Goal: Task Accomplishment & Management: Manage account settings

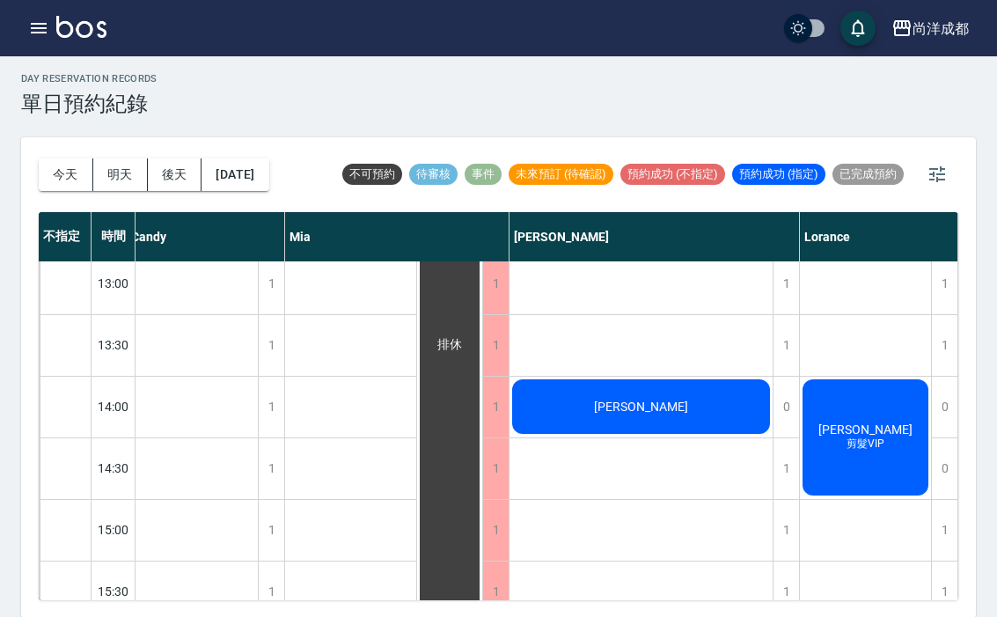
scroll to position [378, 165]
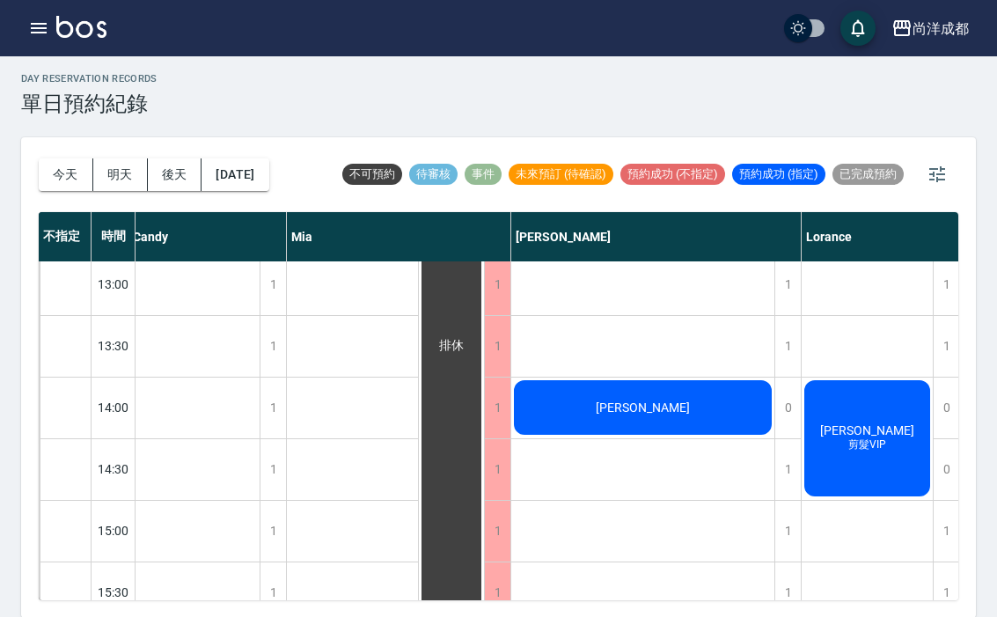
click at [101, 405] on div "[PERSON_NAME]" at bounding box center [35, 592] width 131 height 1169
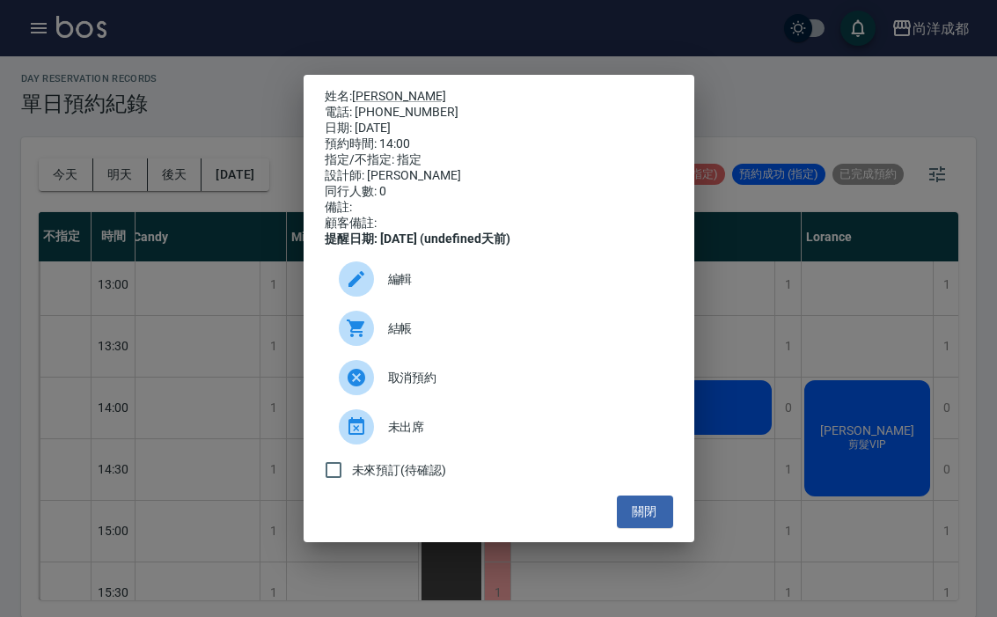
click at [380, 89] on link "[PERSON_NAME]" at bounding box center [399, 96] width 94 height 14
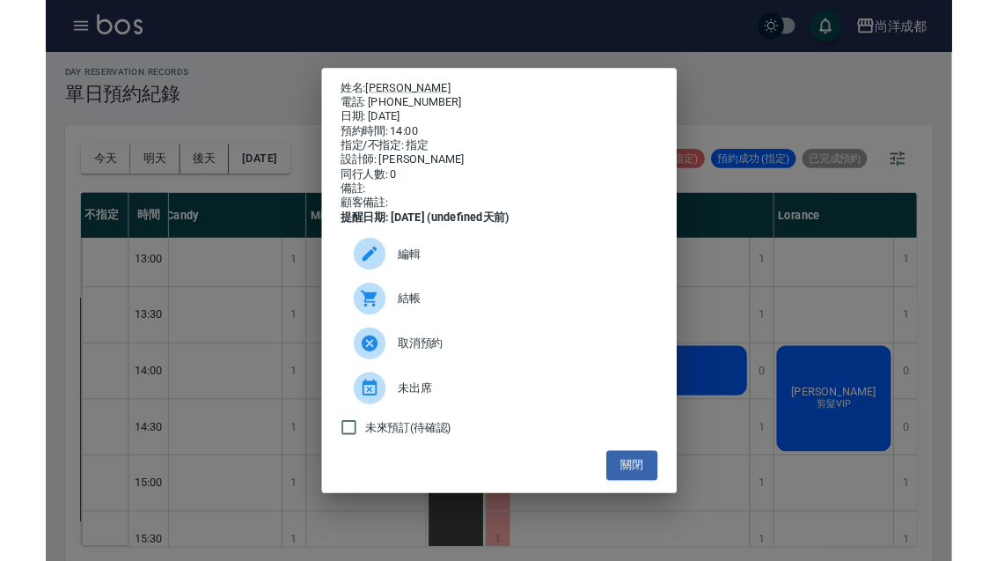
scroll to position [61, 0]
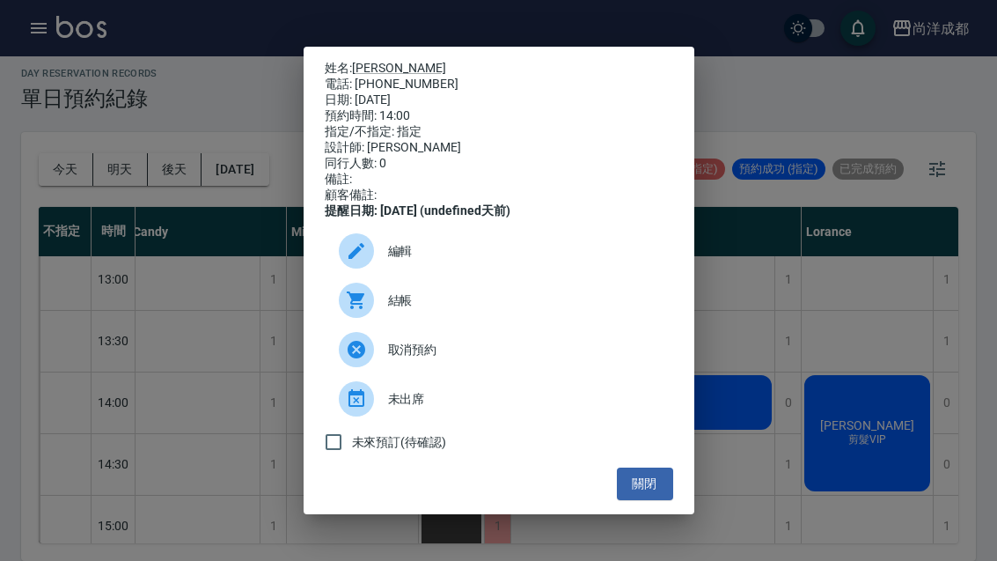
click at [752, 279] on div "姓名: 羅敏慈 電話: 0910017401 日期: 2025/08/18 預約時間: 14:00 指定/不指定: 指定 設計師: Benny 同行人數: 0…" at bounding box center [498, 280] width 997 height 561
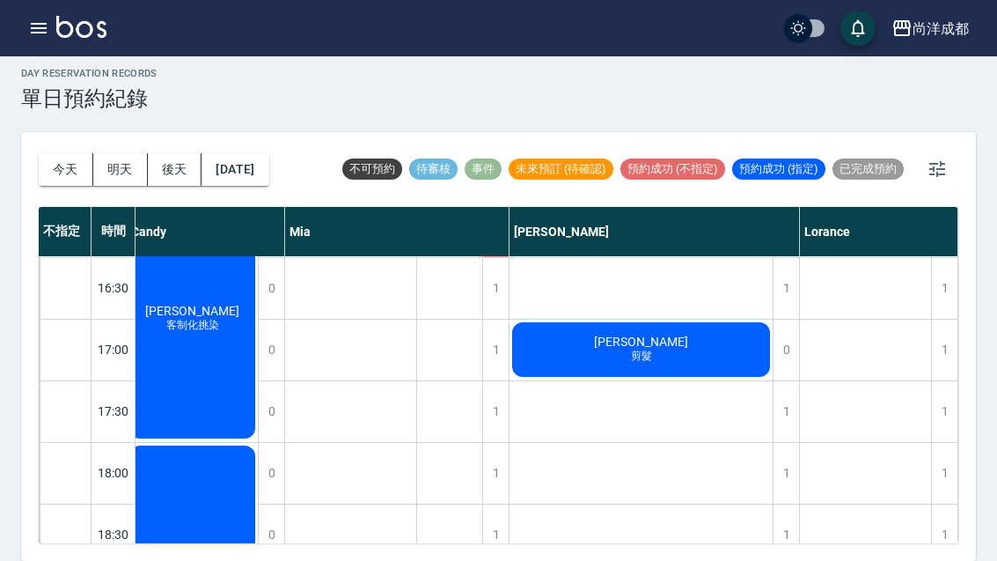
scroll to position [773, 165]
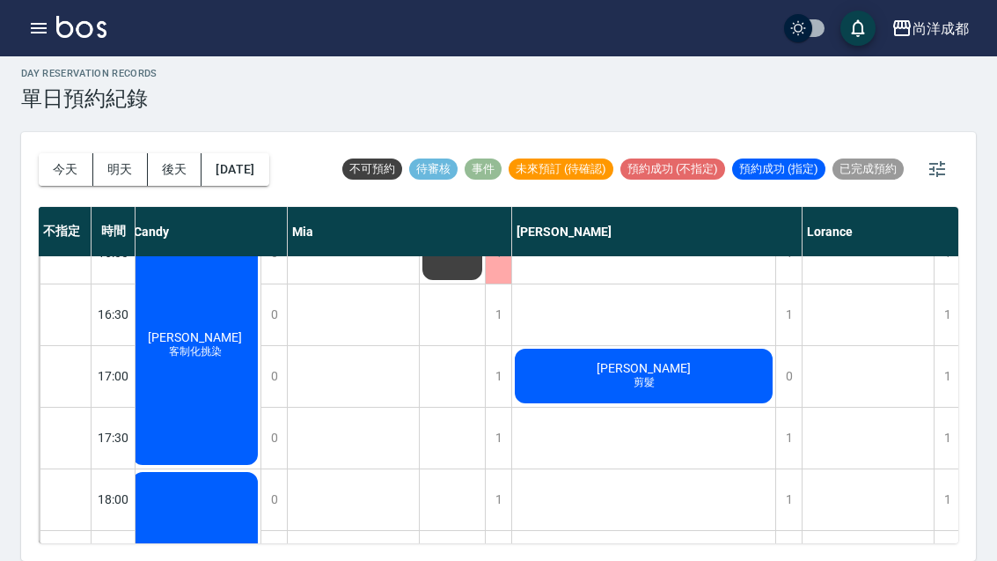
click at [68, 153] on button "今天" at bounding box center [66, 169] width 55 height 33
click at [267, 153] on button "[DATE]" at bounding box center [235, 169] width 67 height 33
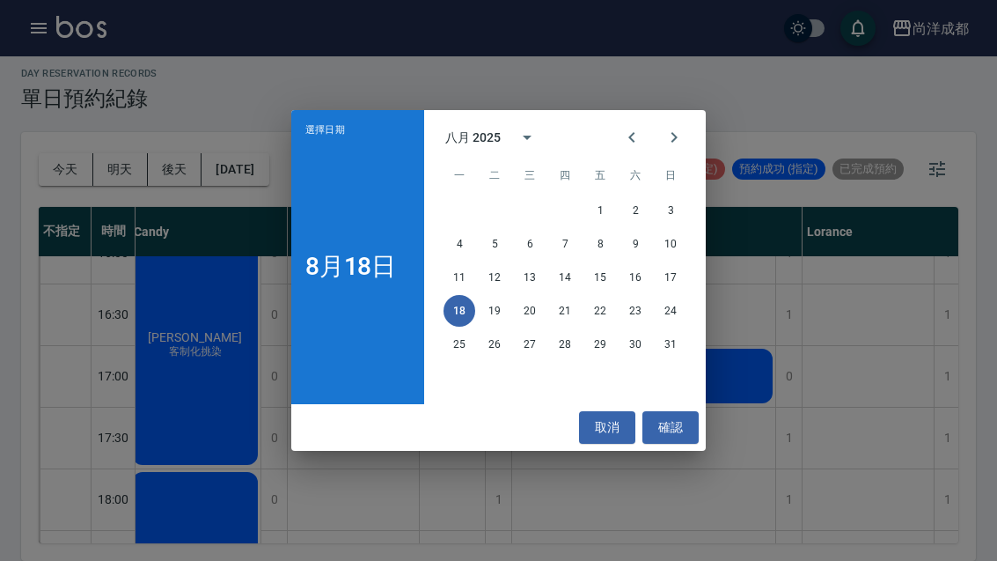
click at [634, 342] on button "30" at bounding box center [635, 344] width 32 height 32
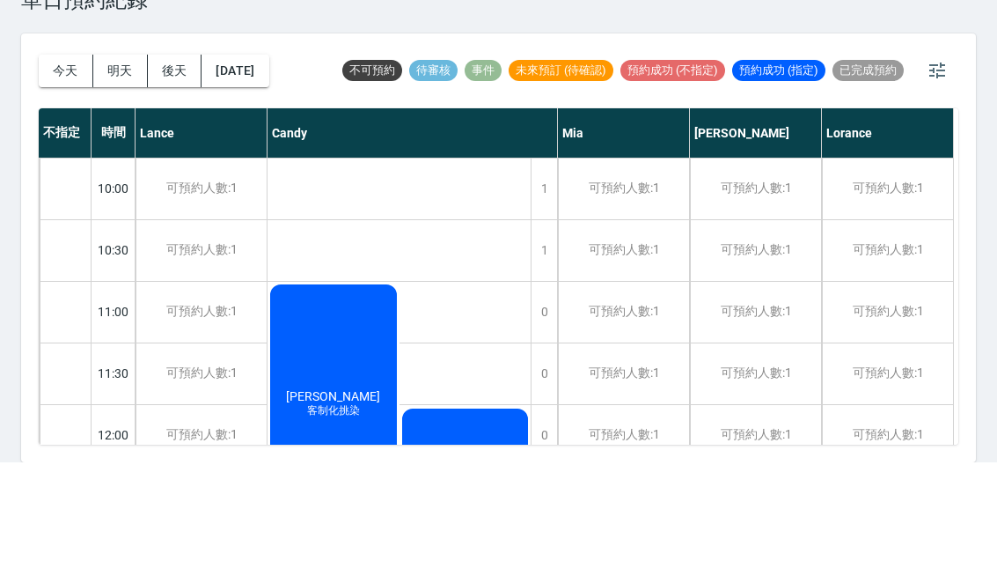
scroll to position [4, 0]
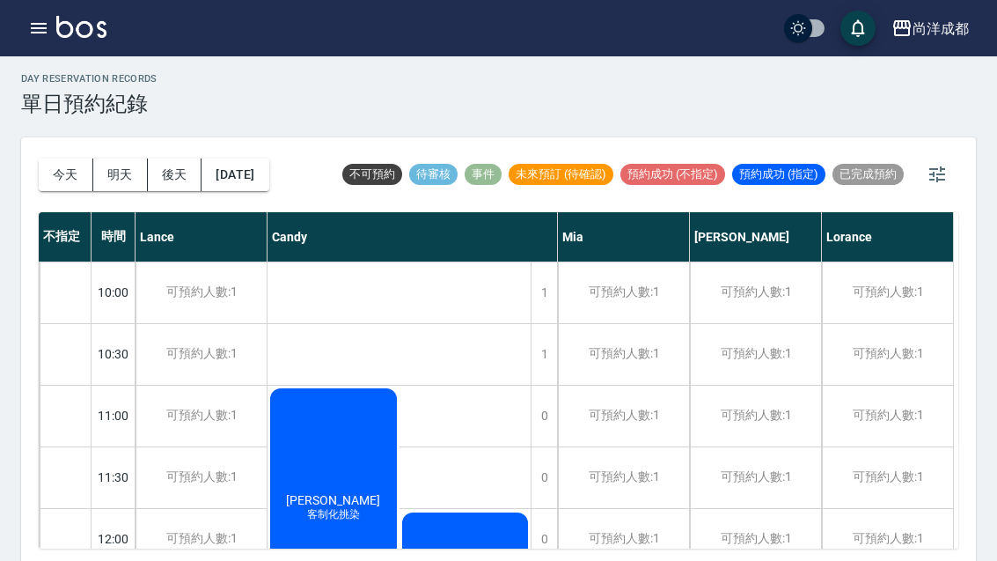
click at [59, 188] on button "今天" at bounding box center [66, 174] width 55 height 33
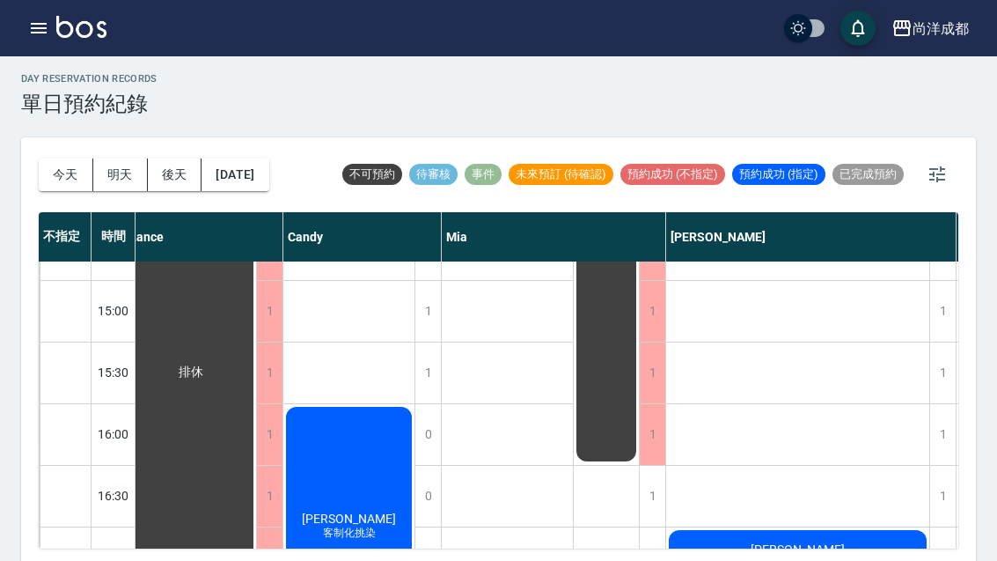
scroll to position [597, 13]
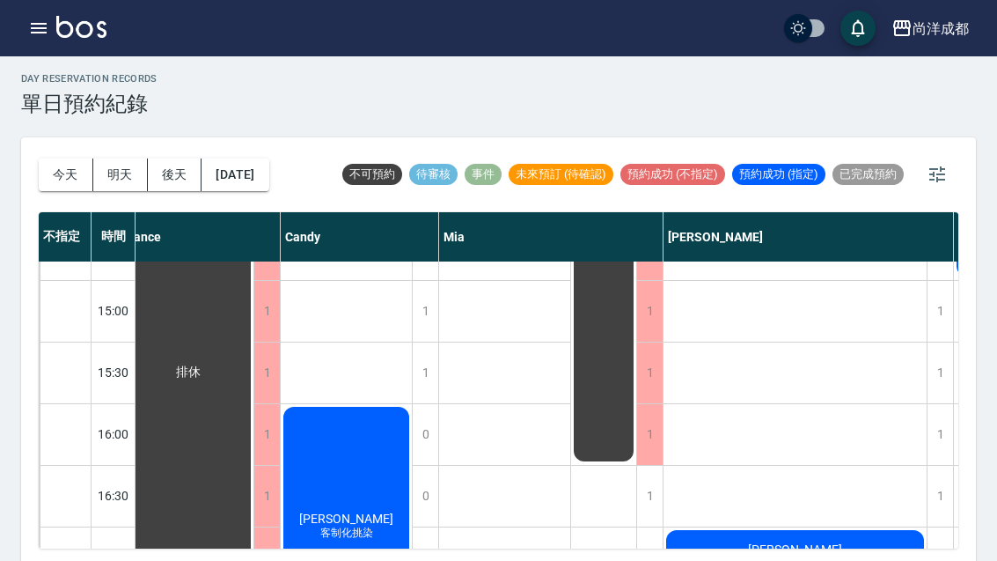
click at [120, 183] on button "明天" at bounding box center [120, 174] width 55 height 33
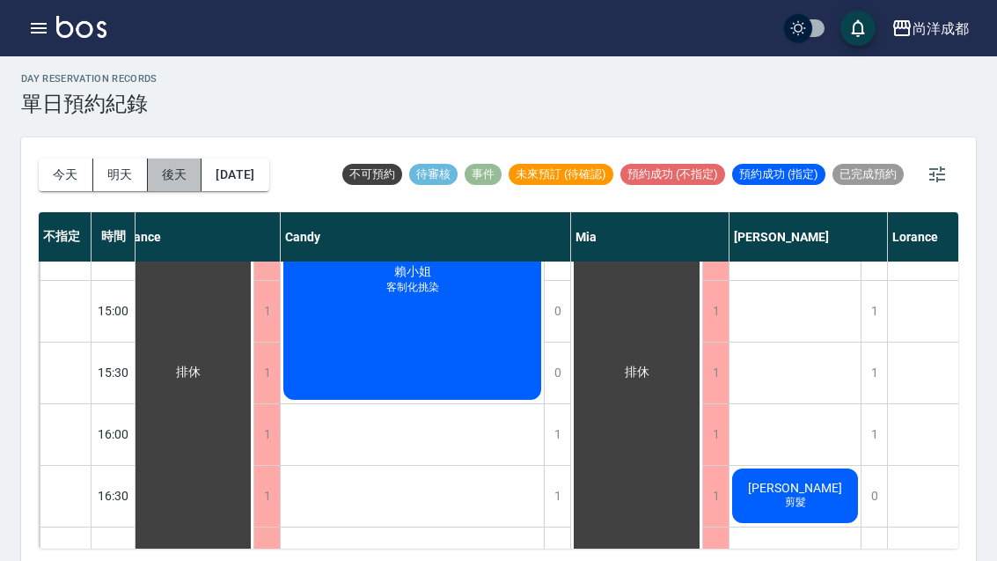
click at [184, 176] on button "後天" at bounding box center [175, 174] width 55 height 33
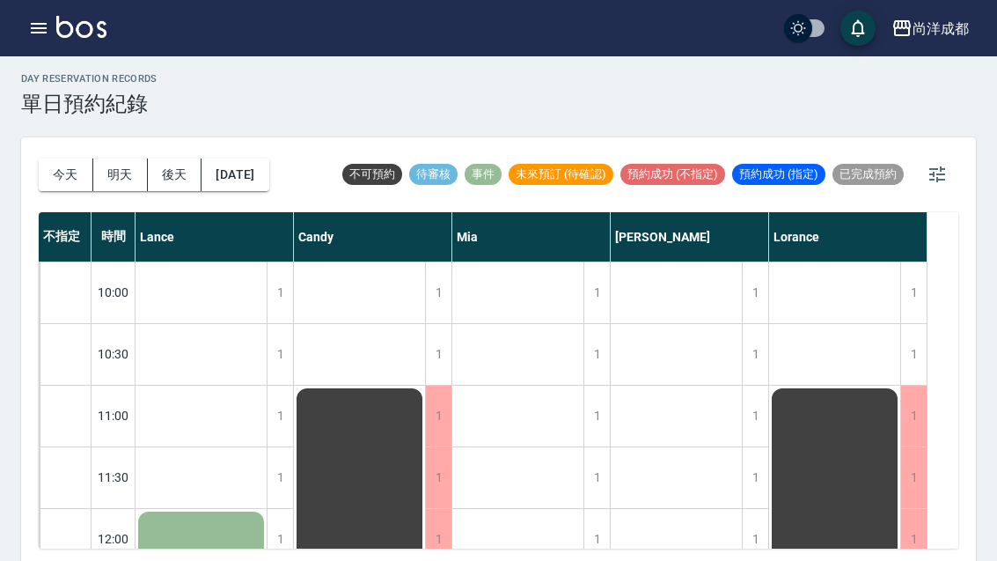
click at [248, 183] on button "2025/08/20" at bounding box center [235, 174] width 67 height 33
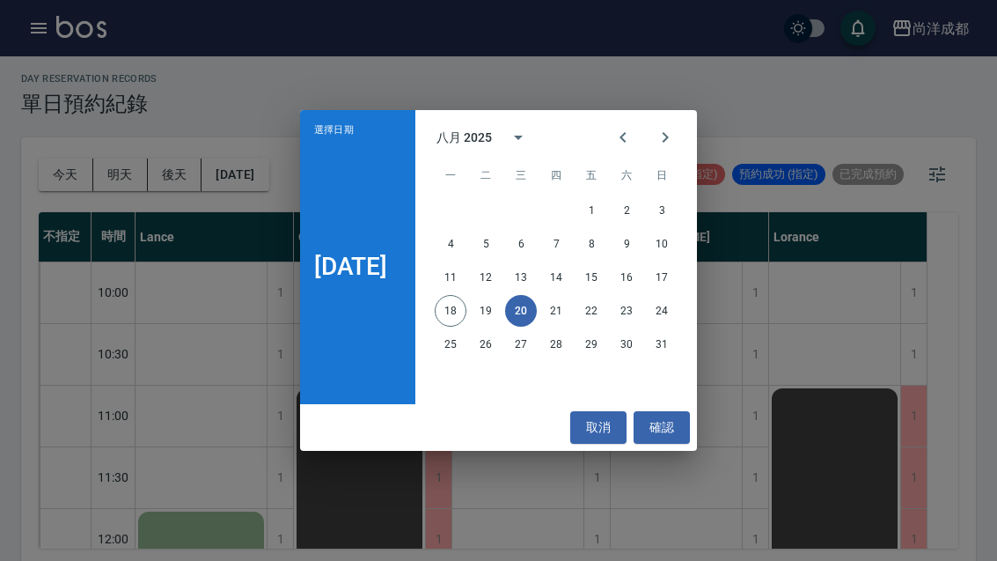
click at [604, 315] on button "22" at bounding box center [591, 311] width 32 height 32
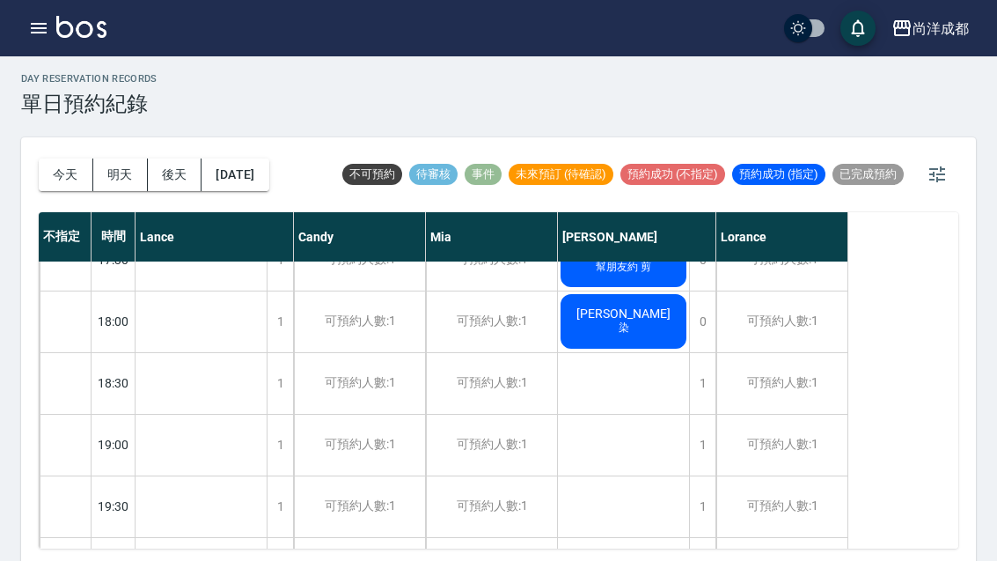
scroll to position [956, 0]
click at [113, 182] on button "明天" at bounding box center [120, 174] width 55 height 33
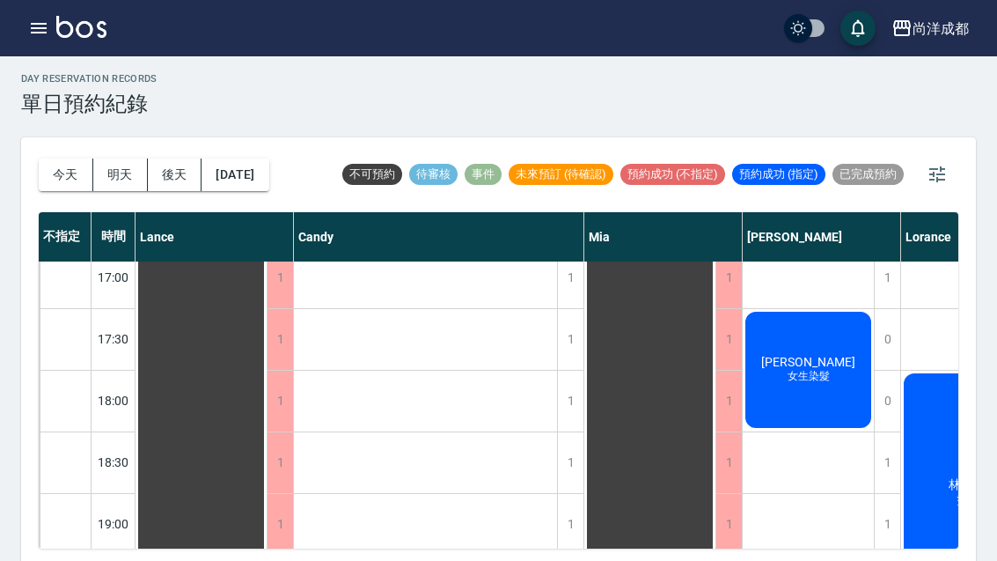
scroll to position [878, 0]
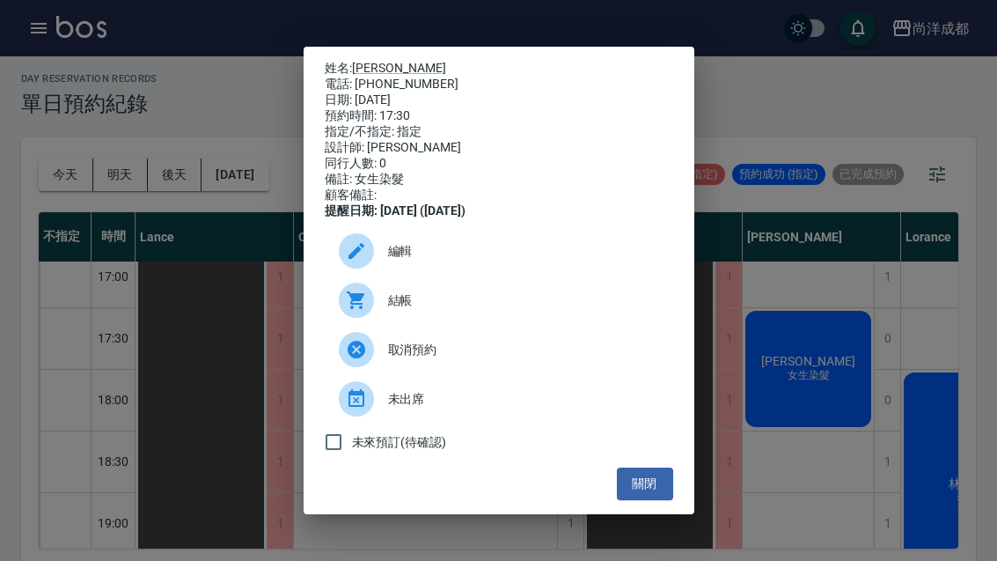
click at [818, 495] on div "姓名: 張玉青 電話: 0933047615 日期: 2025/08/19 預約時間: 17:30 指定/不指定: 指定 設計師: Benny 同行人數: 0…" at bounding box center [498, 280] width 997 height 561
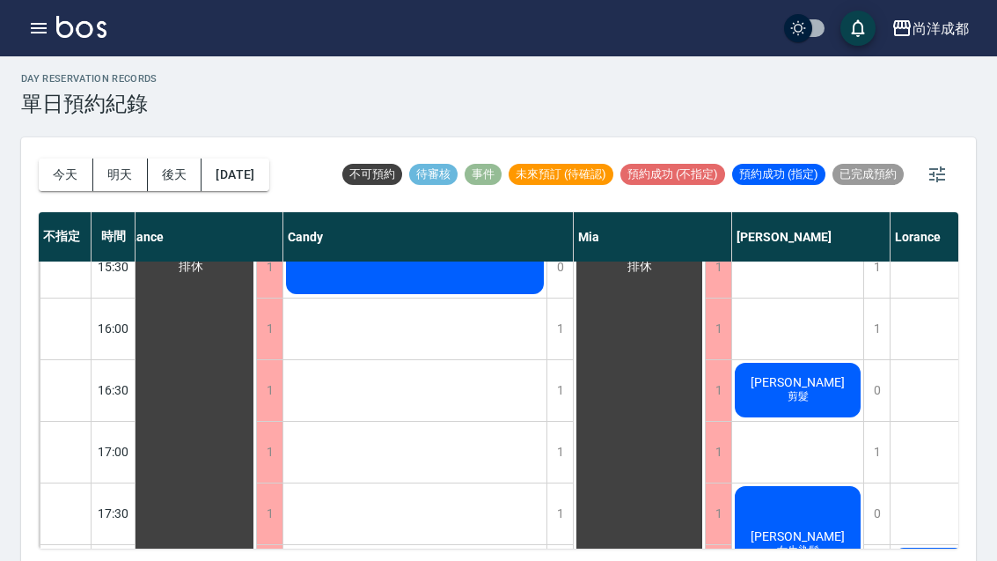
scroll to position [646, 14]
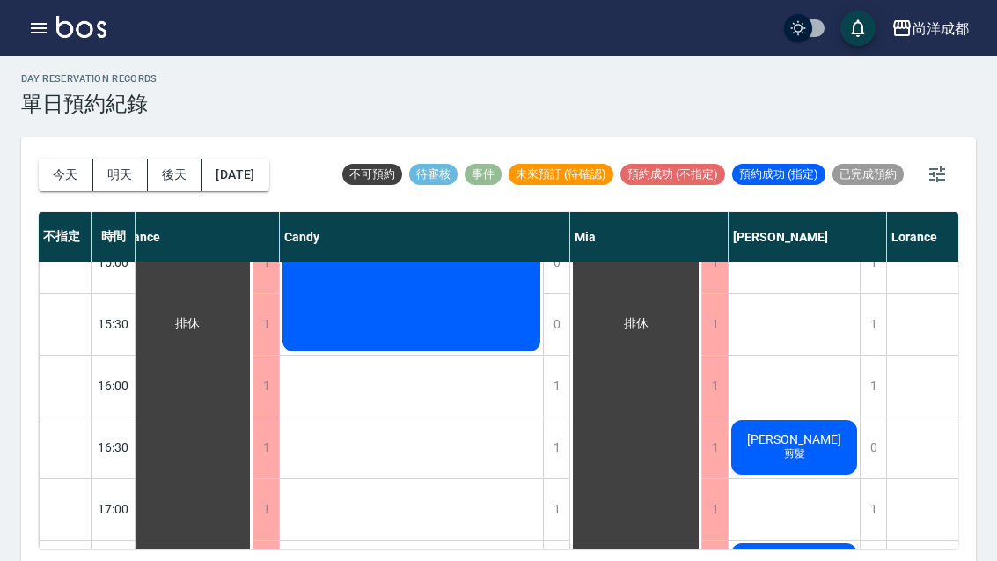
click at [247, 176] on button "2025/08/19" at bounding box center [235, 174] width 67 height 33
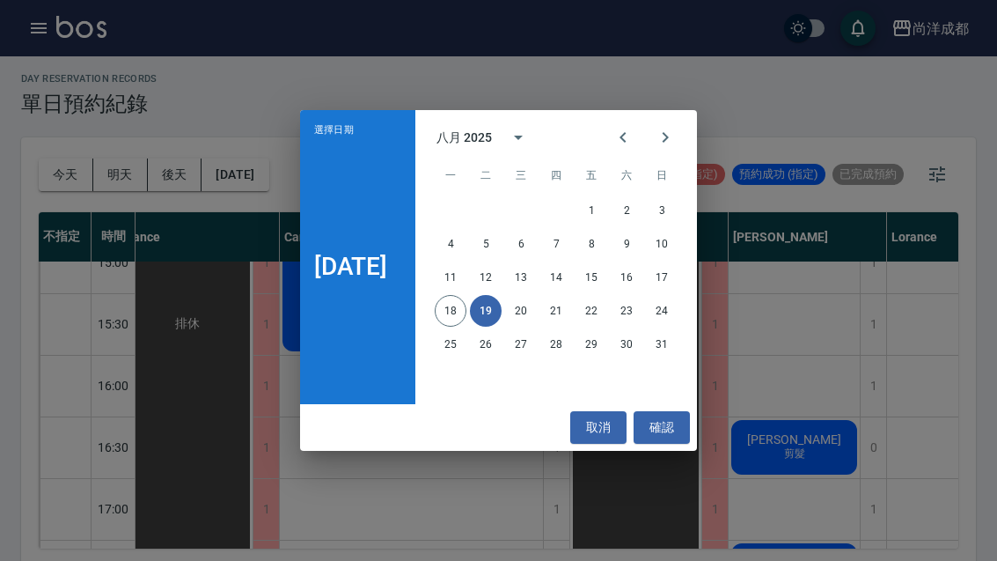
click at [529, 301] on button "20" at bounding box center [521, 311] width 32 height 32
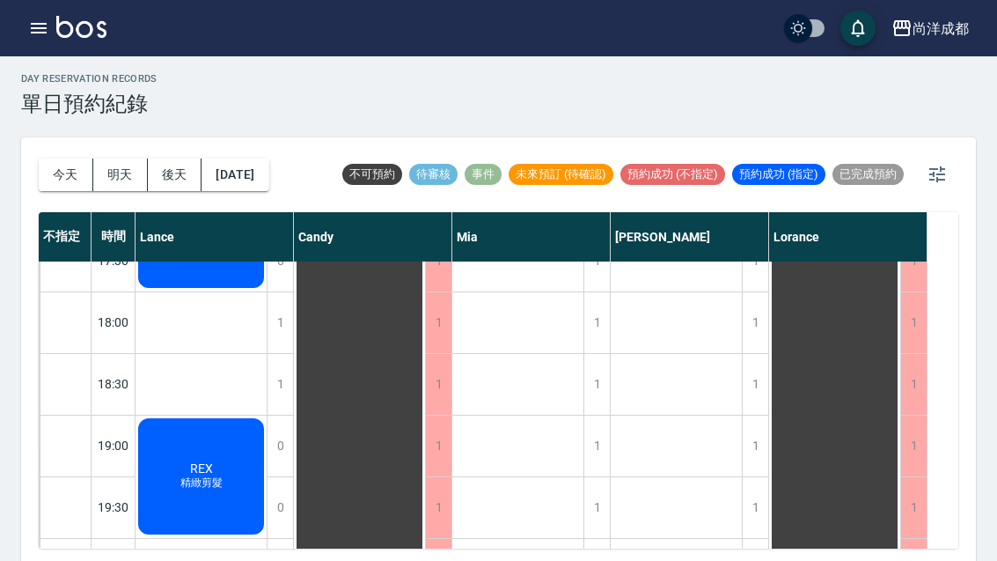
scroll to position [956, 0]
click at [755, 508] on div "1" at bounding box center [755, 507] width 26 height 61
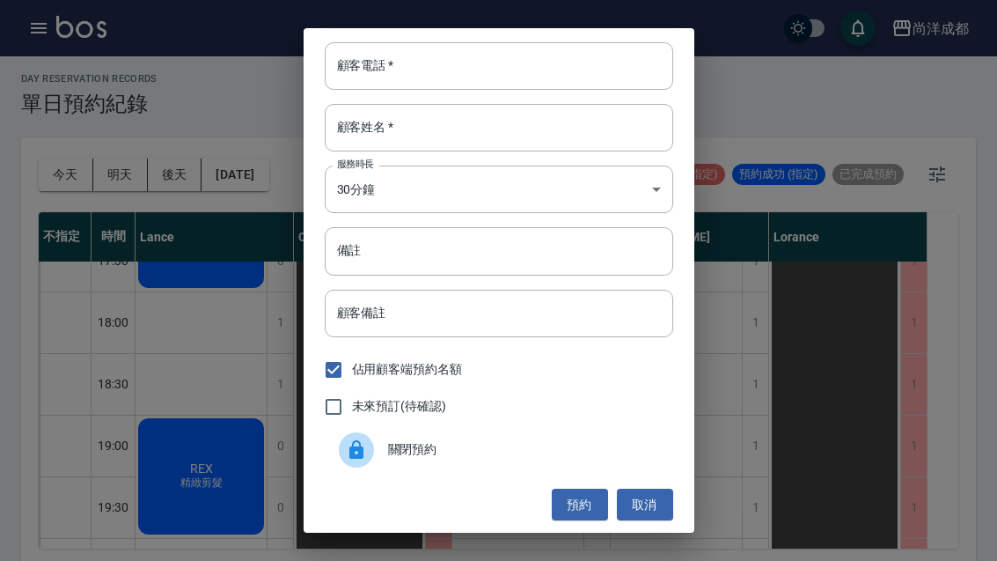
click at [466, 61] on input "顧客電話   *" at bounding box center [499, 66] width 348 height 48
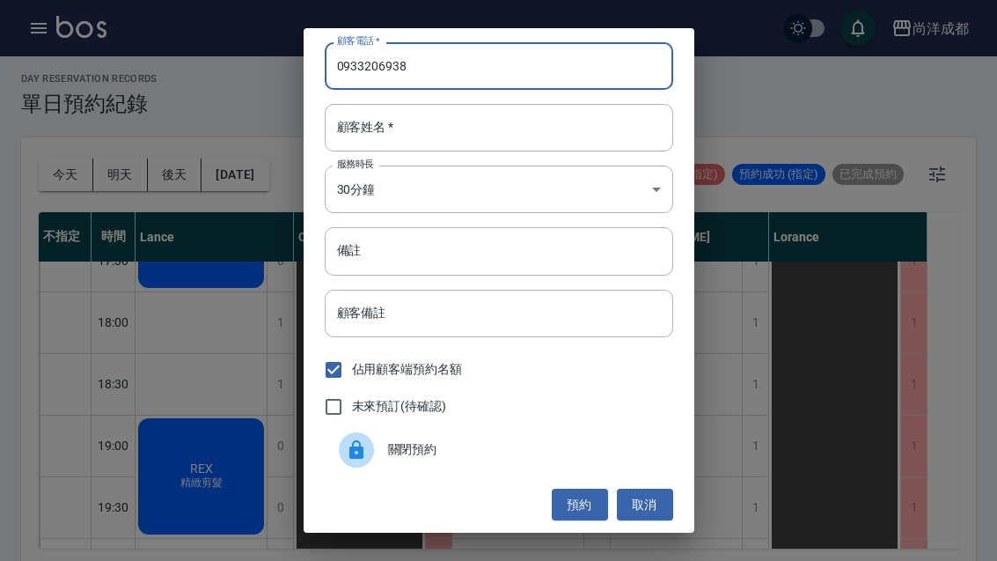
type input "0933206938"
click at [464, 124] on input "顧客姓名   *" at bounding box center [499, 128] width 348 height 48
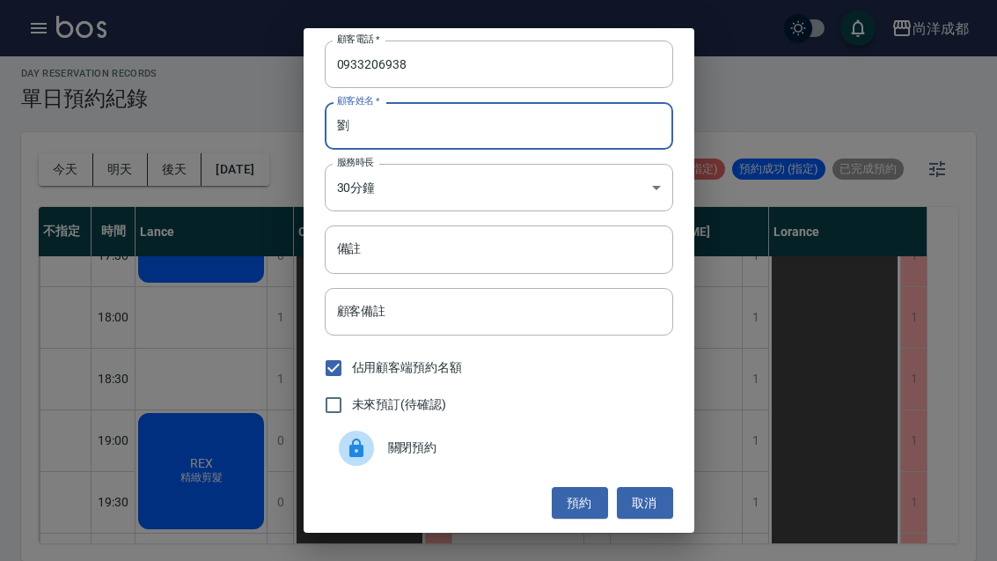
scroll to position [61, 0]
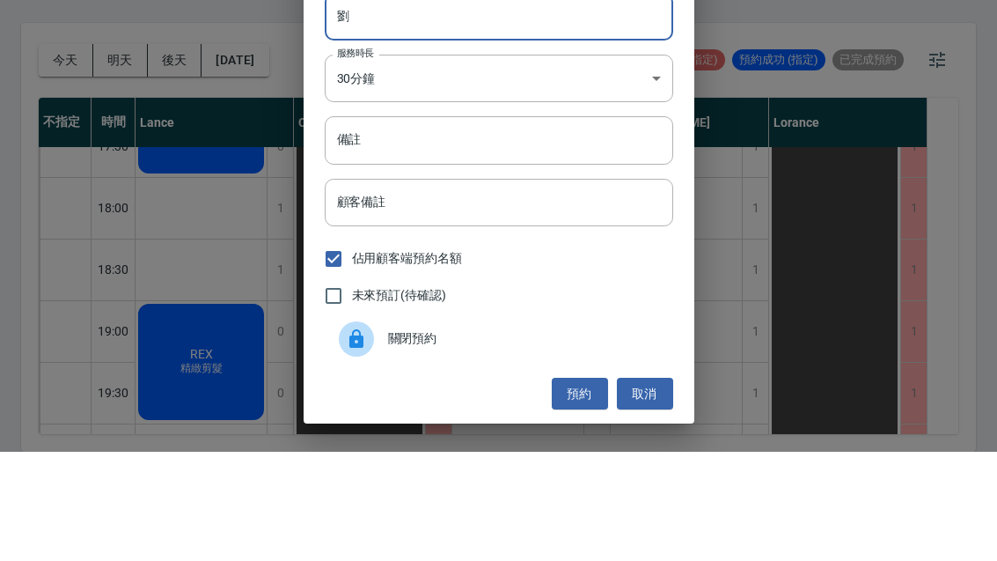
type input "劉"
click at [365, 225] on input "備註" at bounding box center [499, 249] width 348 height 48
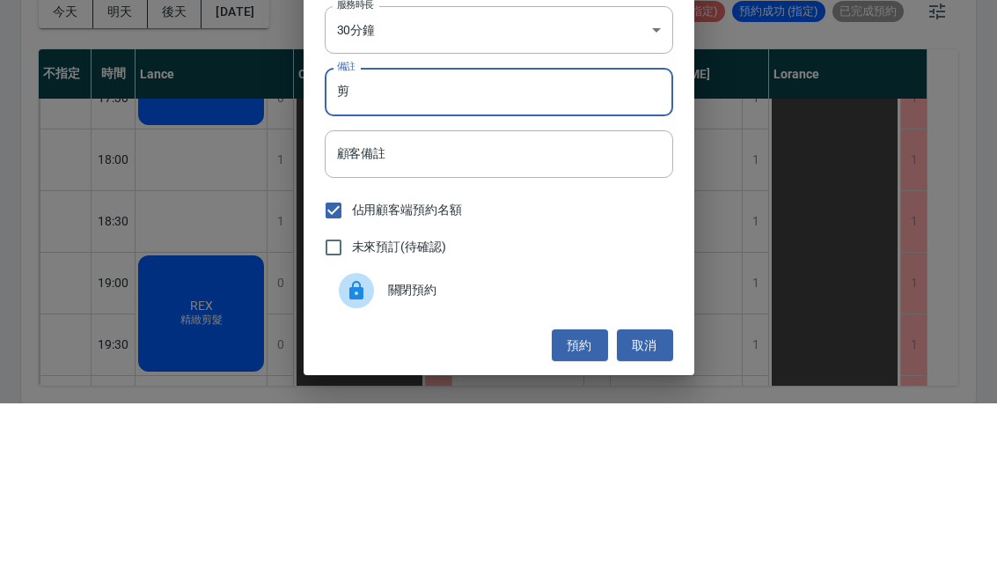
type input "剪"
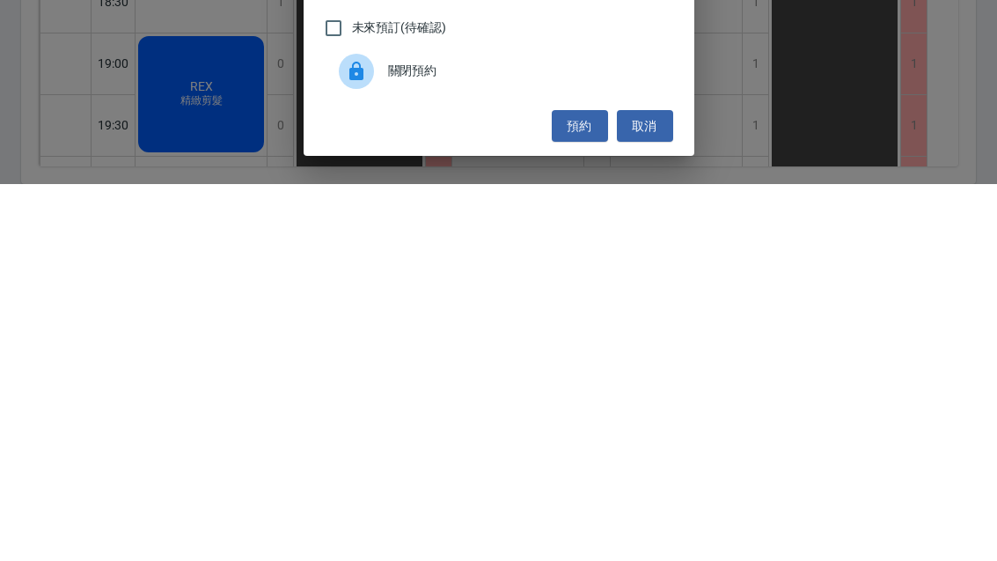
click at [572, 487] on button "預約" at bounding box center [580, 503] width 56 height 33
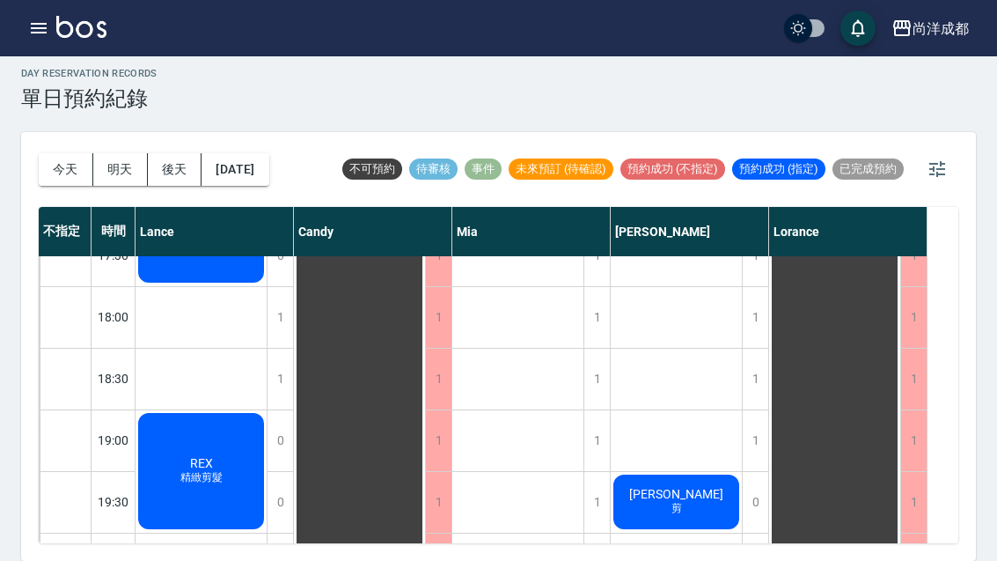
click at [268, 153] on button "2025/08/20" at bounding box center [235, 169] width 67 height 33
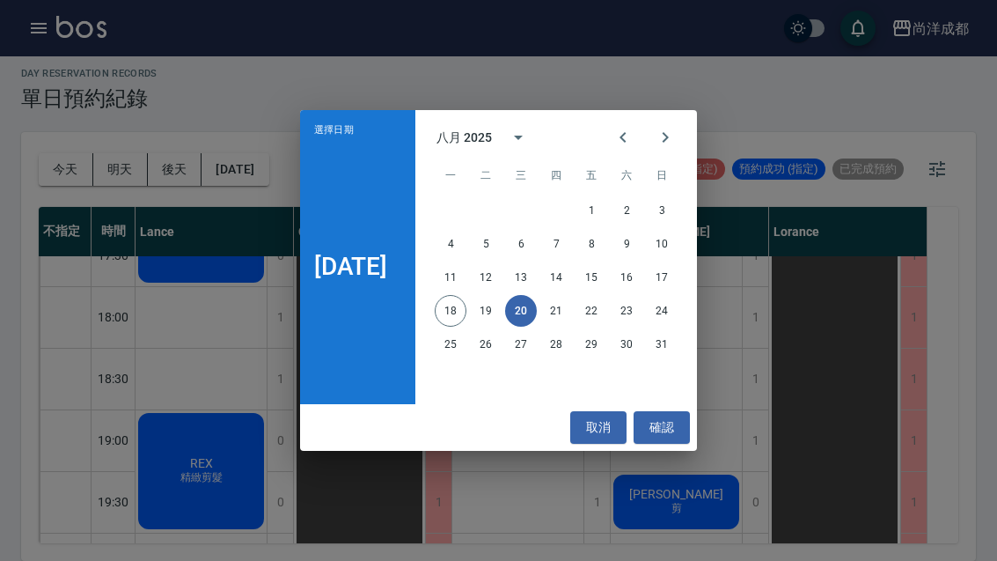
click at [604, 311] on button "22" at bounding box center [591, 311] width 32 height 32
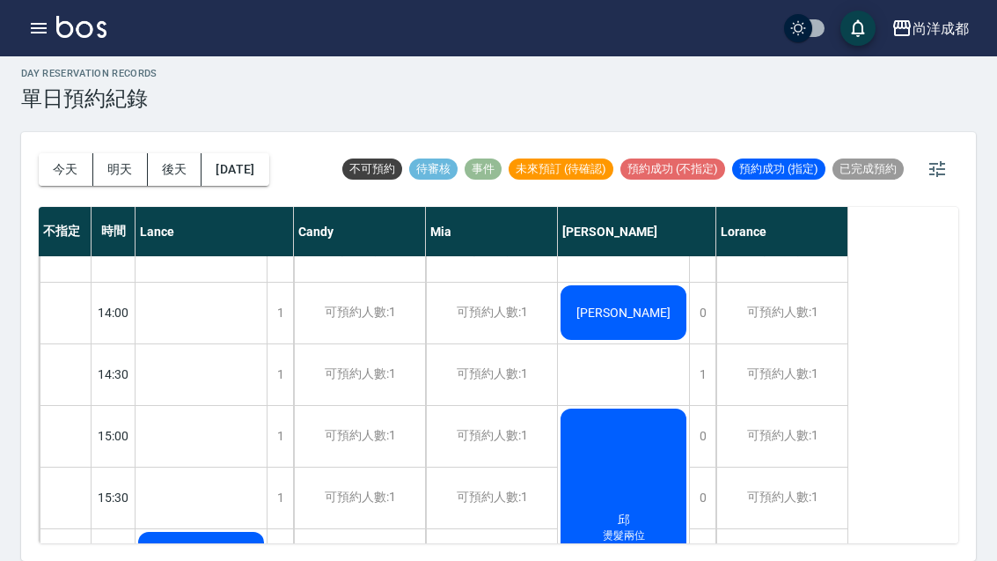
scroll to position [469, 0]
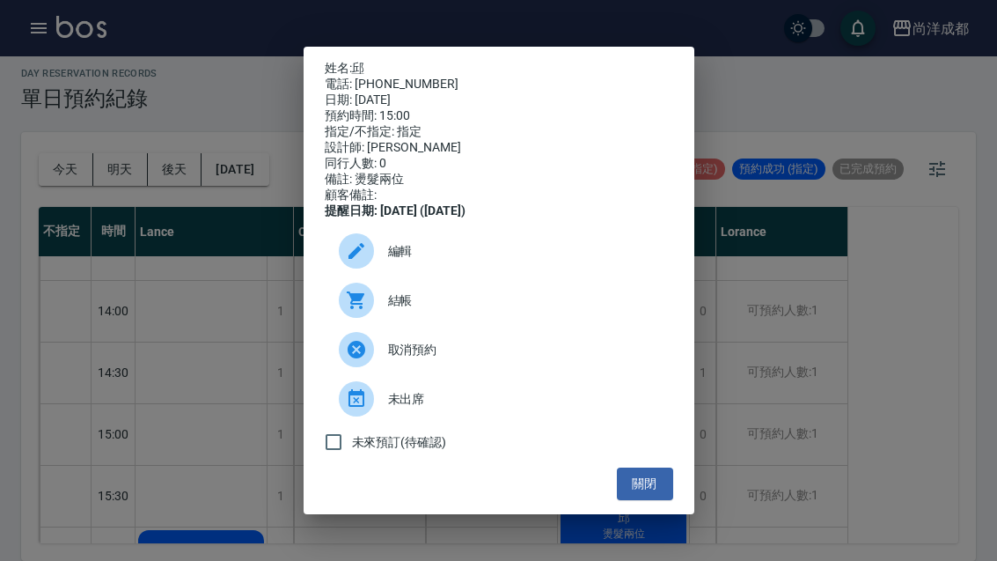
click at [923, 343] on div "姓名: 邱 電話: 0909932321 日期: 2025/08/22 預約時間: 15:00 指定/不指定: 指定 設計師: Benny 同行人數: 0 備…" at bounding box center [498, 280] width 997 height 561
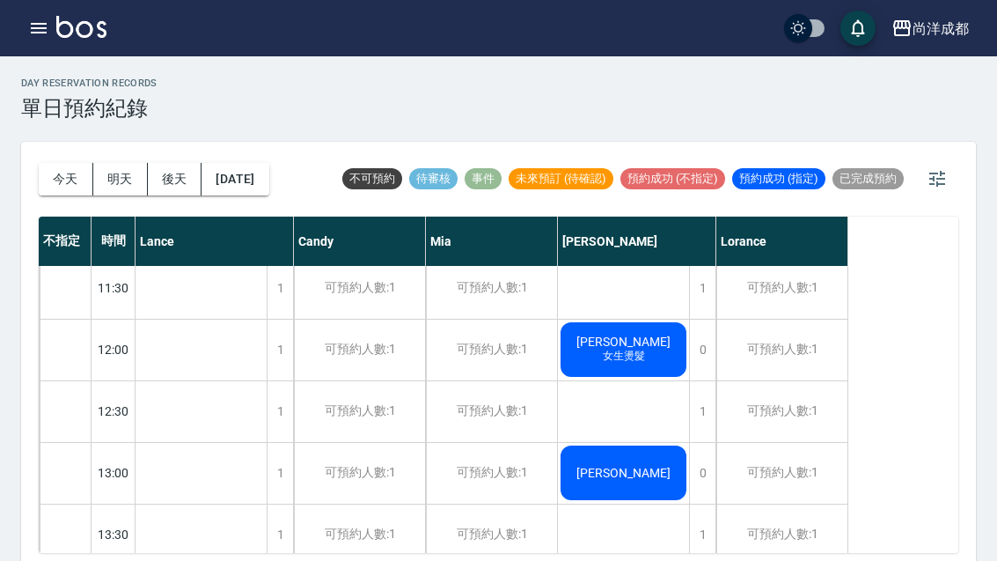
scroll to position [194, 0]
click at [700, 419] on div "1" at bounding box center [702, 410] width 26 height 61
click at [122, 180] on button "明天" at bounding box center [120, 179] width 55 height 33
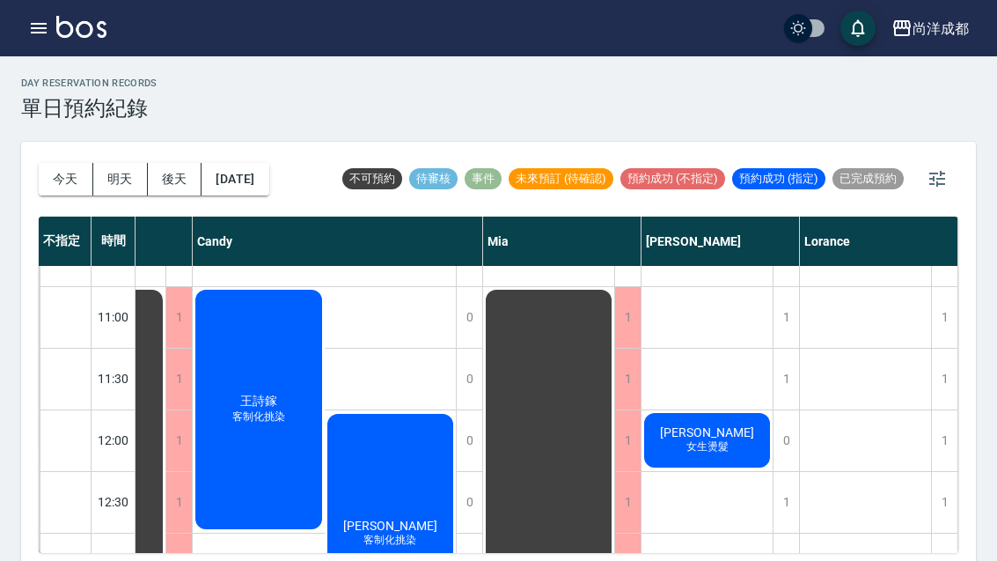
scroll to position [100, 101]
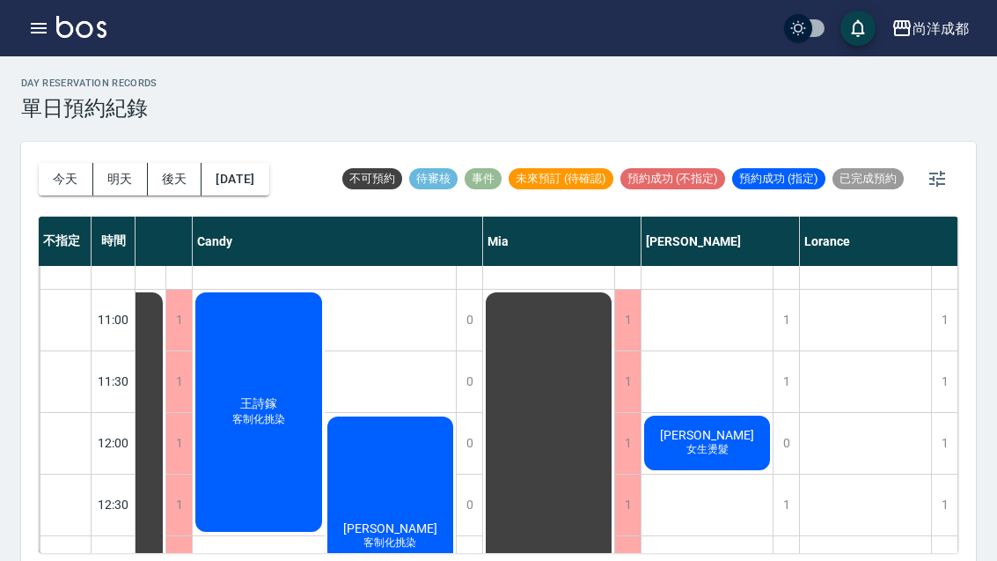
click at [267, 185] on button "2025/08/19" at bounding box center [235, 179] width 67 height 33
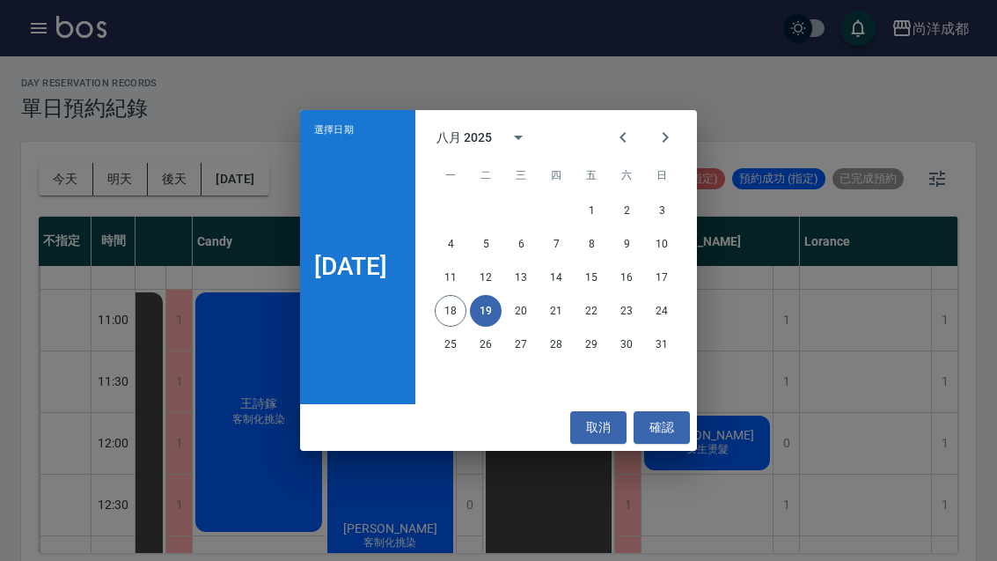
click at [676, 131] on icon "Next month" at bounding box center [665, 137] width 21 height 21
click at [458, 210] on button "1" at bounding box center [451, 210] width 32 height 32
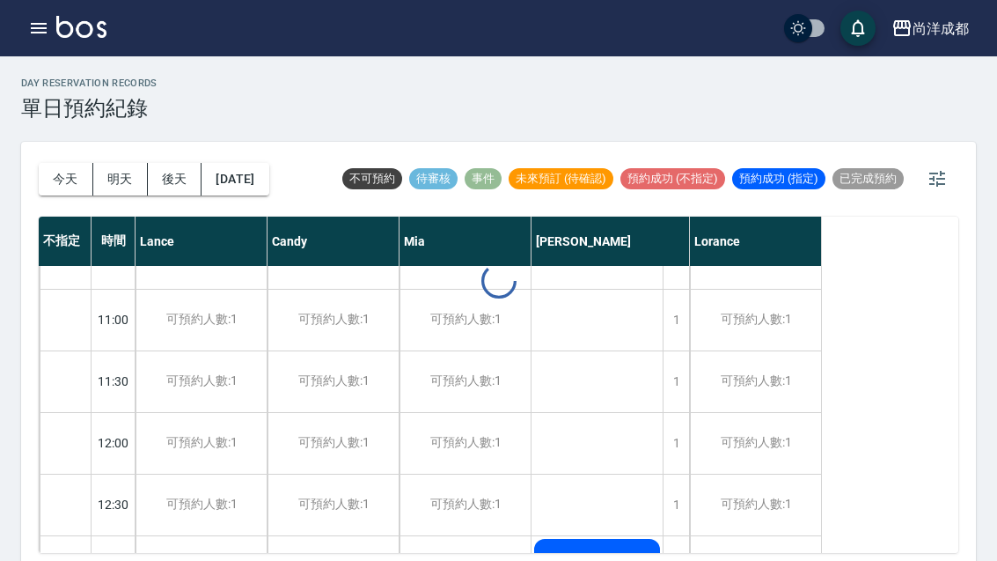
scroll to position [100, 0]
click at [268, 177] on button "2025/09/01" at bounding box center [235, 179] width 67 height 33
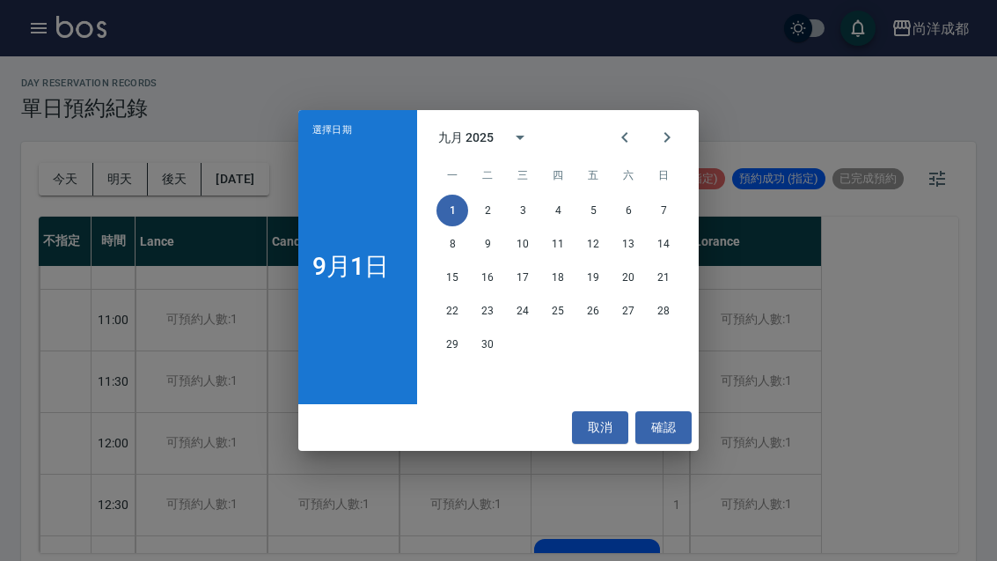
click at [632, 138] on icon "Previous month" at bounding box center [624, 137] width 21 height 21
click at [603, 308] on button "22" at bounding box center [593, 311] width 32 height 32
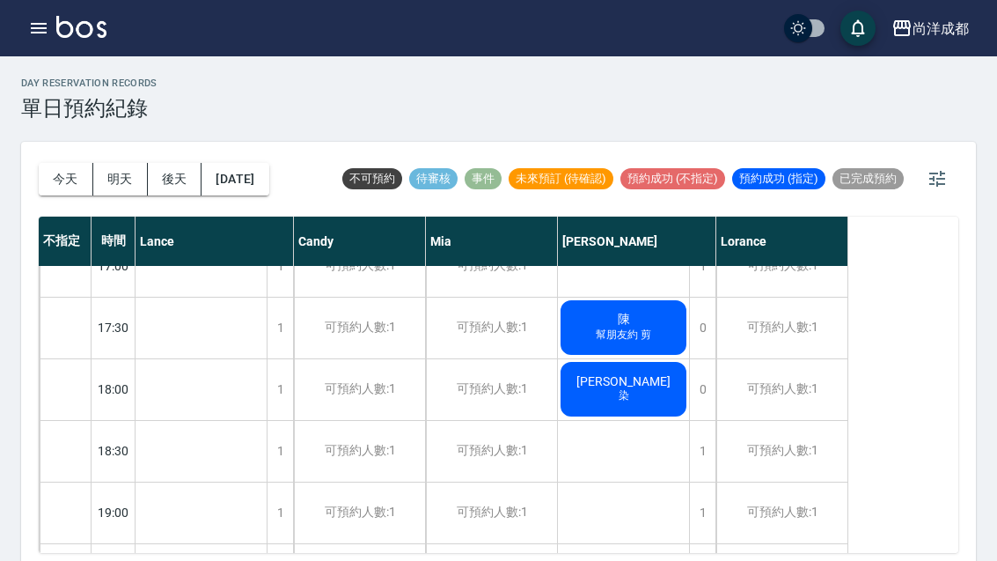
scroll to position [891, 0]
click at [252, 174] on span "陳怡芝" at bounding box center [200, 167] width 101 height 14
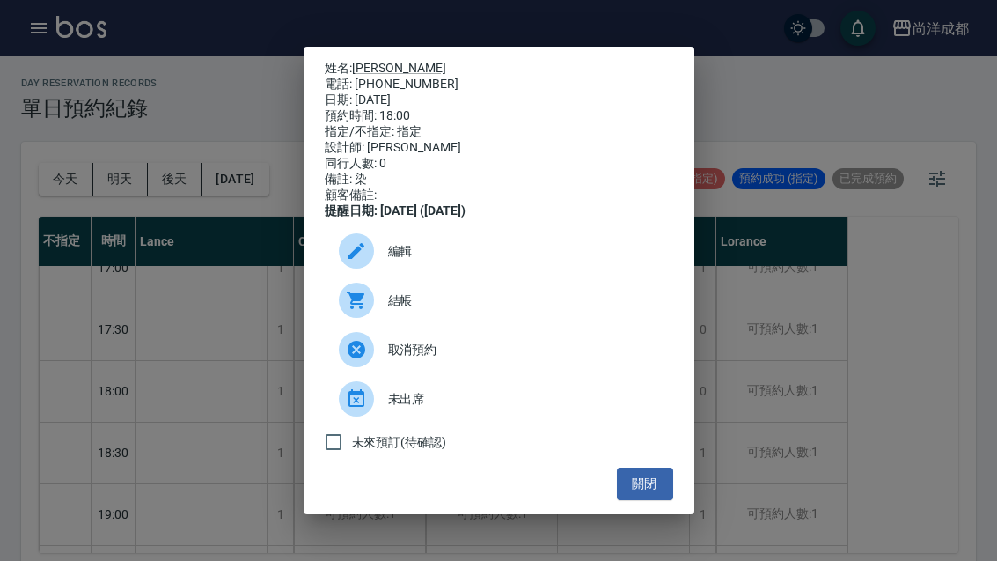
click at [406, 260] on span "編輯" at bounding box center [523, 251] width 271 height 18
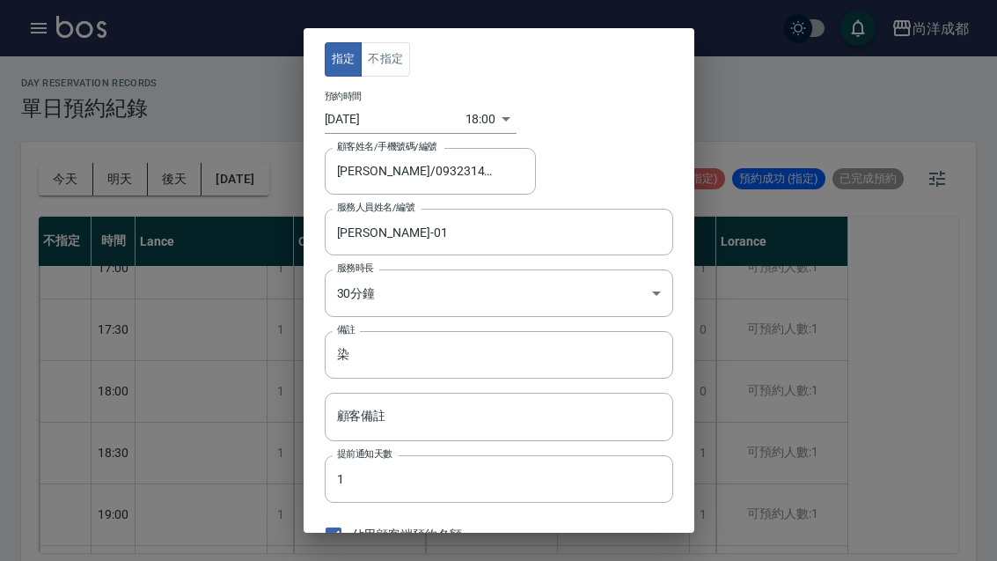
click at [471, 109] on body "尚洋成都 登出 櫃檯作業 打帳單 帳單列表 營業儀表板 高階收支登錄 材料自購登錄 每日結帳 排班表 預約管理 預約管理 單日預約紀錄 單週預約紀錄 報表及分…" at bounding box center [498, 285] width 997 height 570
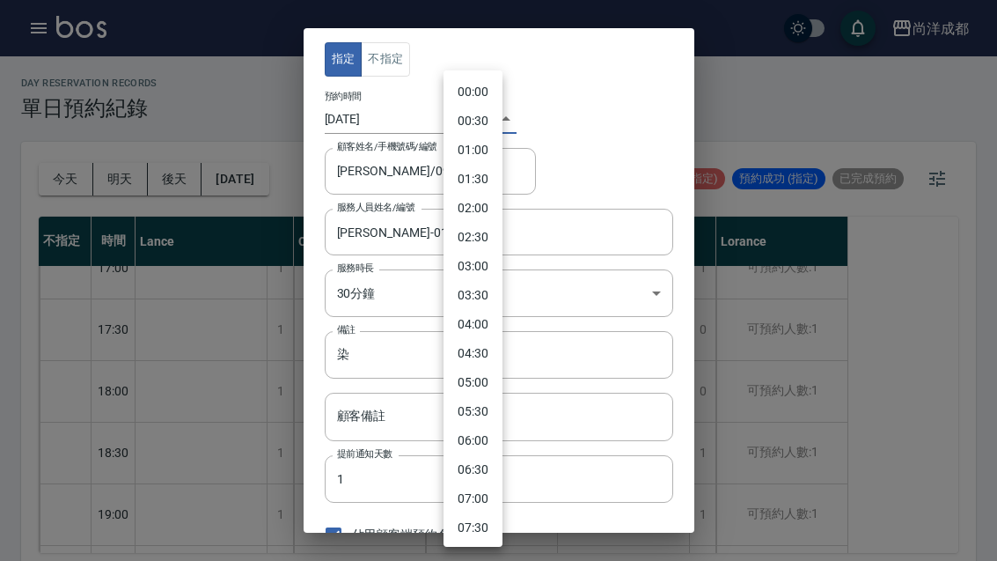
scroll to position [829, 0]
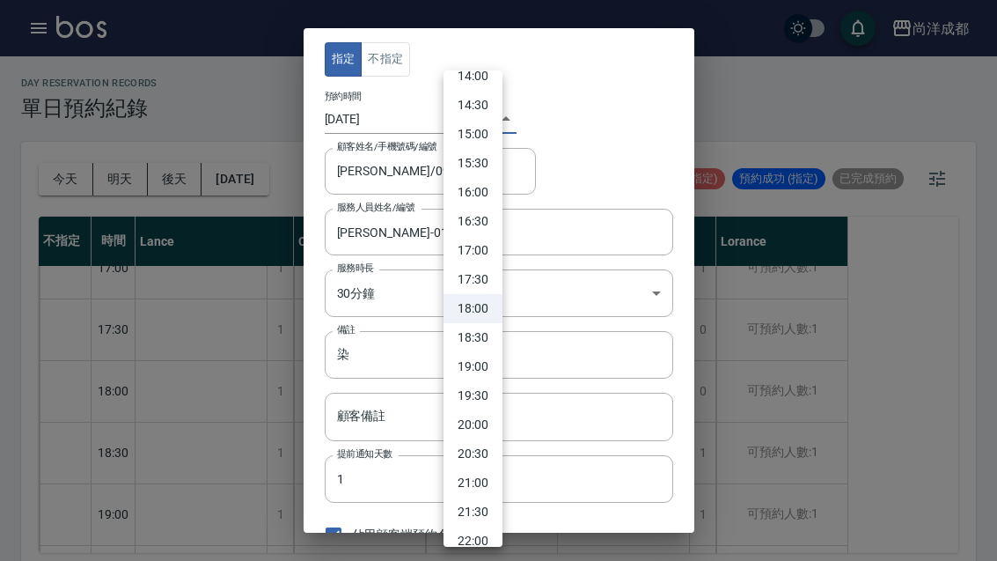
click at [597, 106] on div at bounding box center [498, 280] width 997 height 561
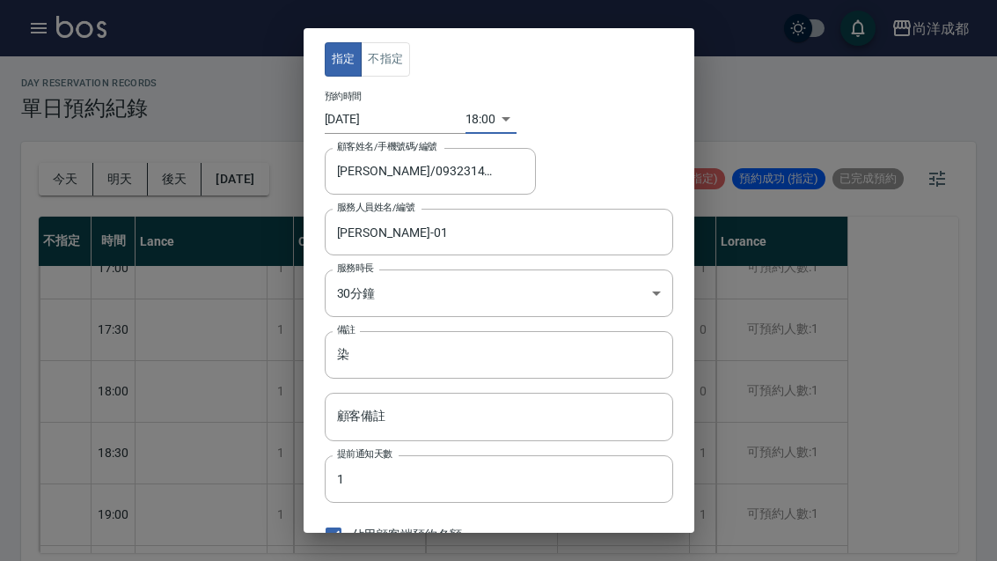
click at [381, 114] on input "2025/08/22" at bounding box center [395, 119] width 141 height 29
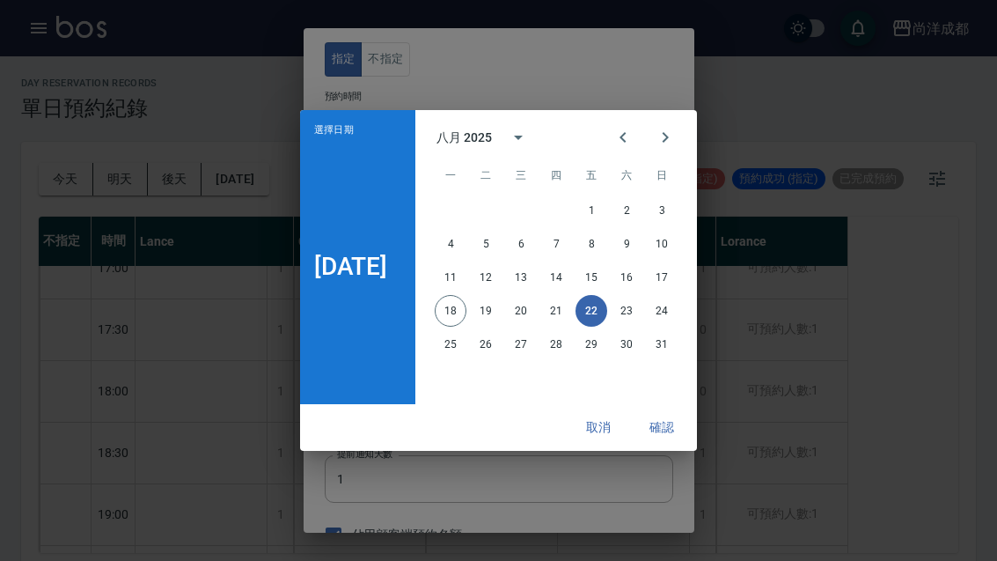
click at [598, 309] on button "22" at bounding box center [591, 311] width 32 height 32
click at [497, 303] on button "19" at bounding box center [486, 311] width 32 height 32
type input "2025/08/19"
type input "1755597600000"
click at [671, 415] on button "確認" at bounding box center [662, 427] width 56 height 33
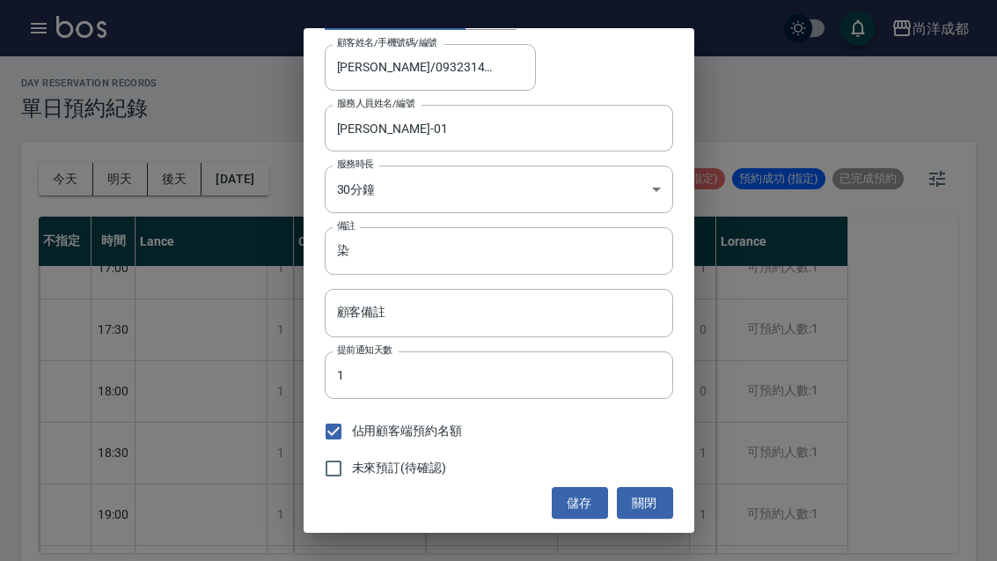
scroll to position [103, 0]
click at [585, 510] on button "儲存" at bounding box center [580, 504] width 56 height 33
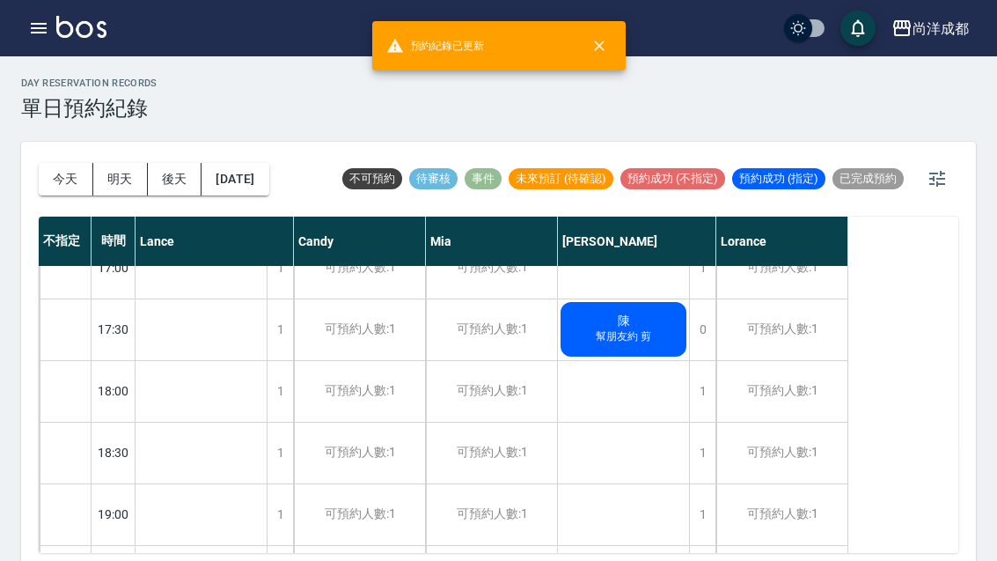
click at [110, 176] on button "明天" at bounding box center [120, 179] width 55 height 33
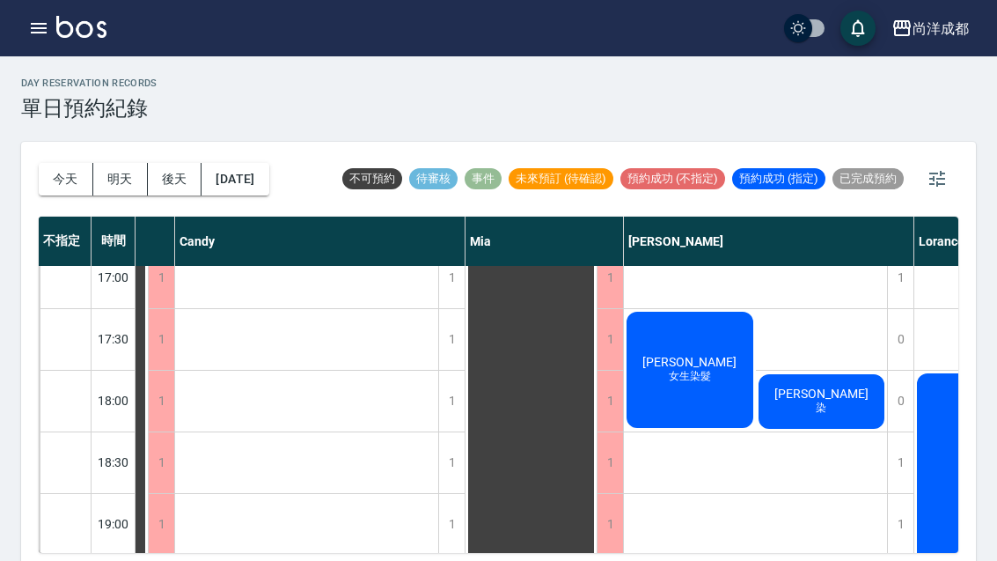
scroll to position [883, 128]
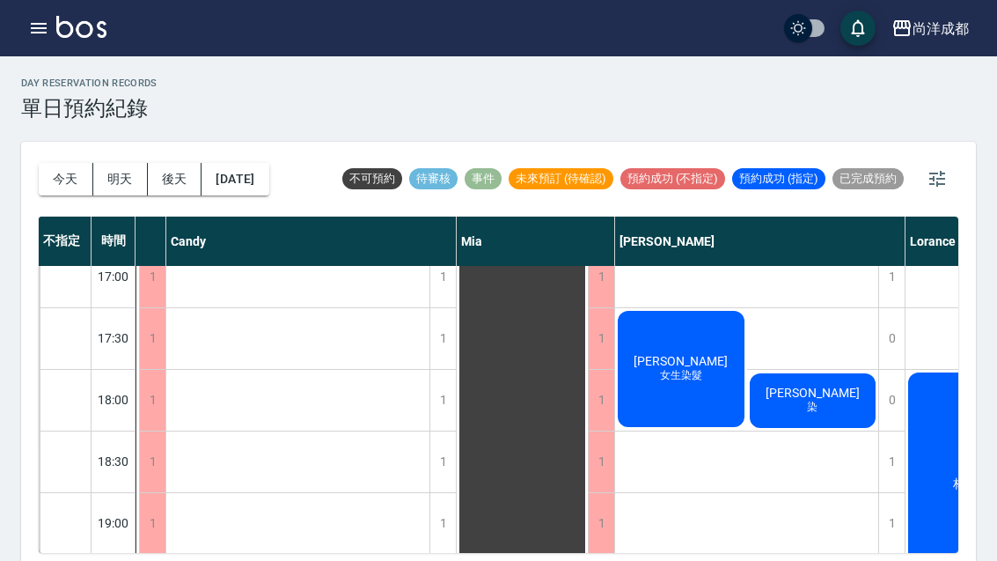
click at [259, 180] on button "2025/08/19" at bounding box center [235, 179] width 67 height 33
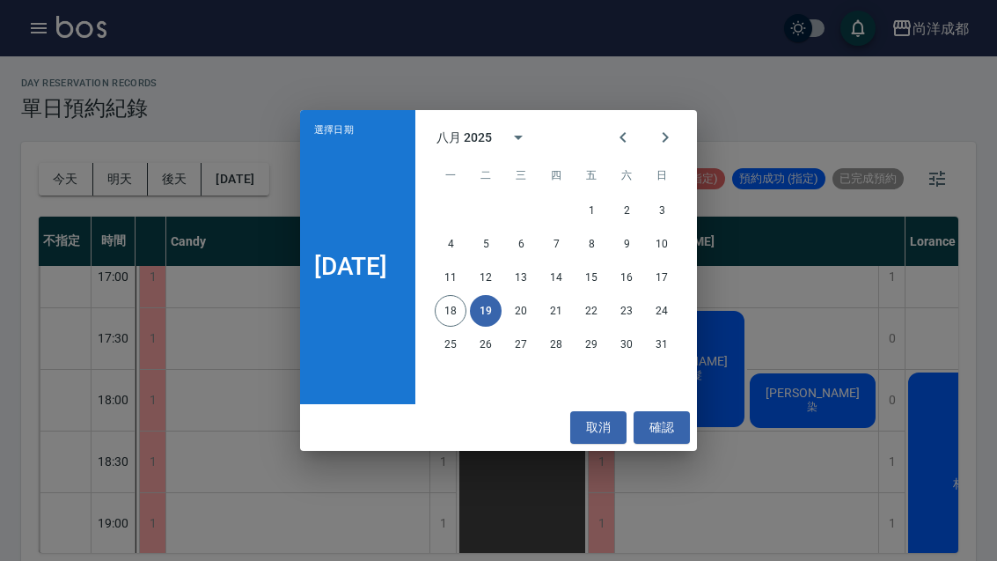
click at [462, 340] on button "25" at bounding box center [451, 344] width 32 height 32
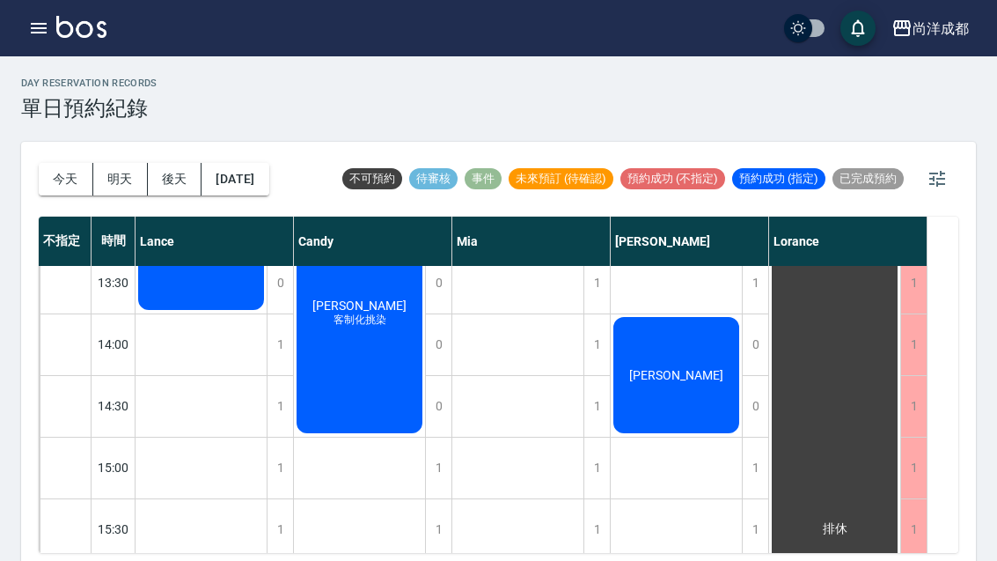
scroll to position [443, 0]
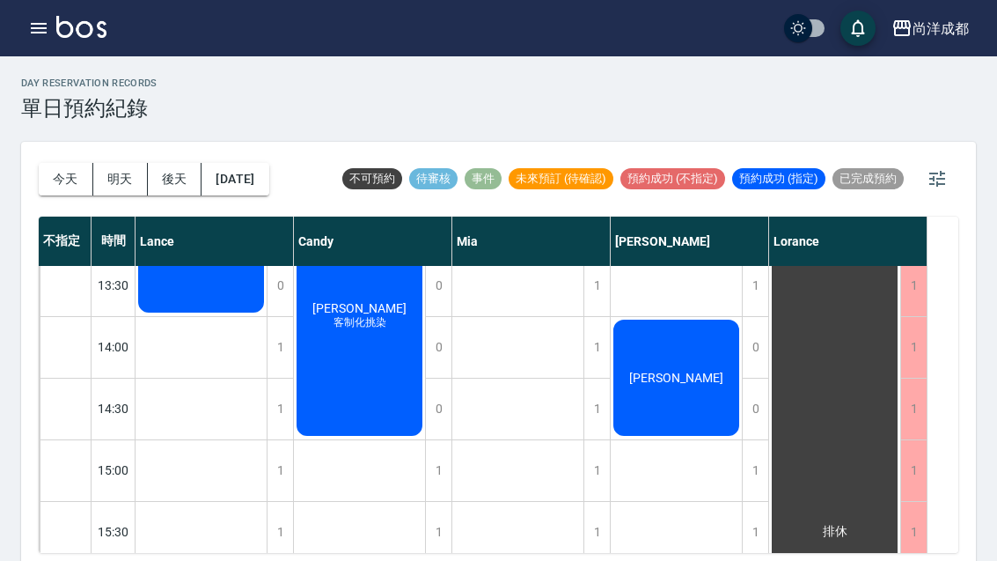
click at [252, 253] on span "林怡文" at bounding box center [200, 246] width 101 height 14
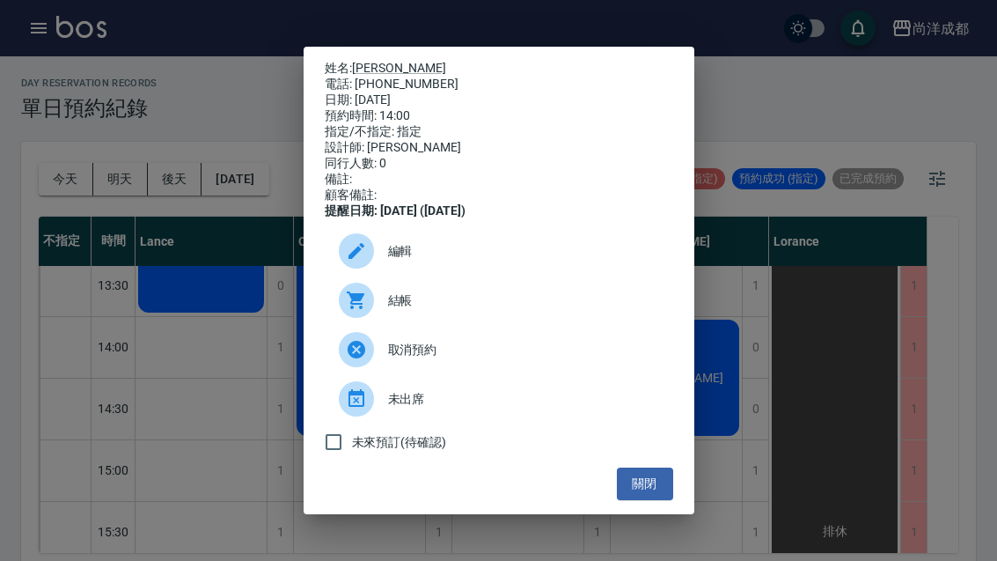
click at [394, 260] on span "編輯" at bounding box center [523, 251] width 271 height 18
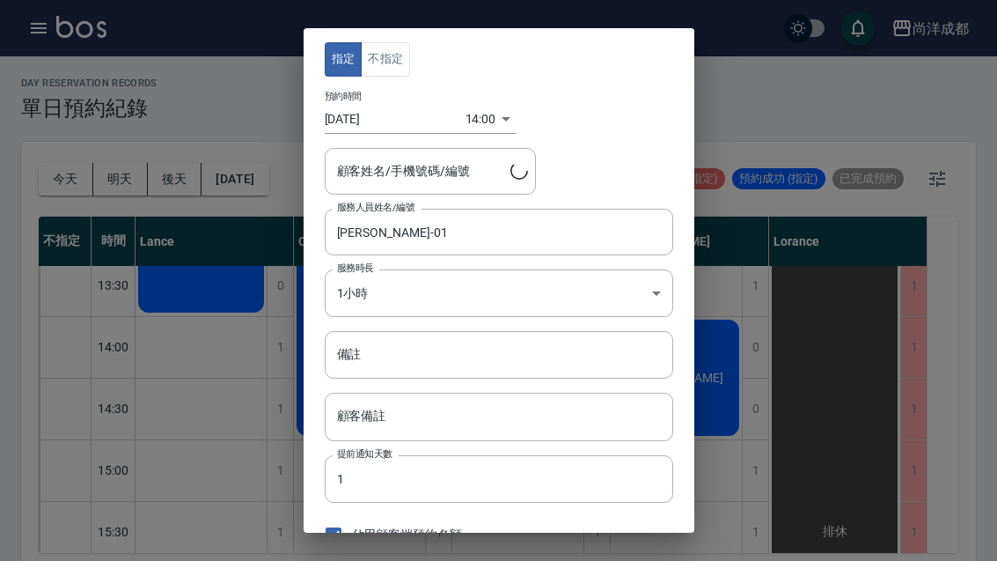
type input "林怡文/0936036942/"
click at [436, 366] on input "備註" at bounding box center [499, 355] width 348 height 48
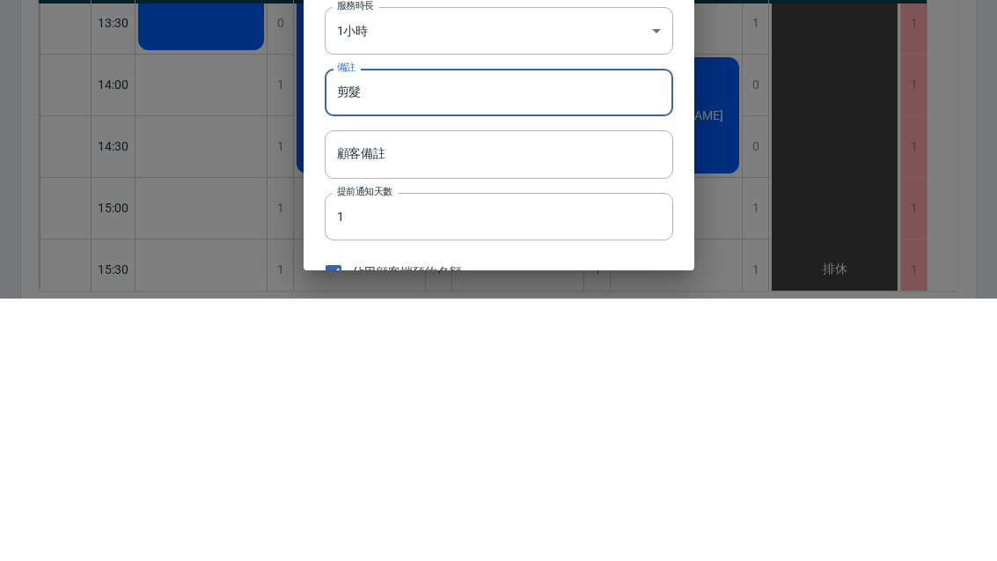
type input "剪髮"
click at [857, 110] on div "指定 不指定 預約時間 2025/08/25 14:00 1756101600000 顧客姓名/手機號碼/編號 林怡文/0936036942/ 顧客姓名/手機…" at bounding box center [498, 280] width 997 height 561
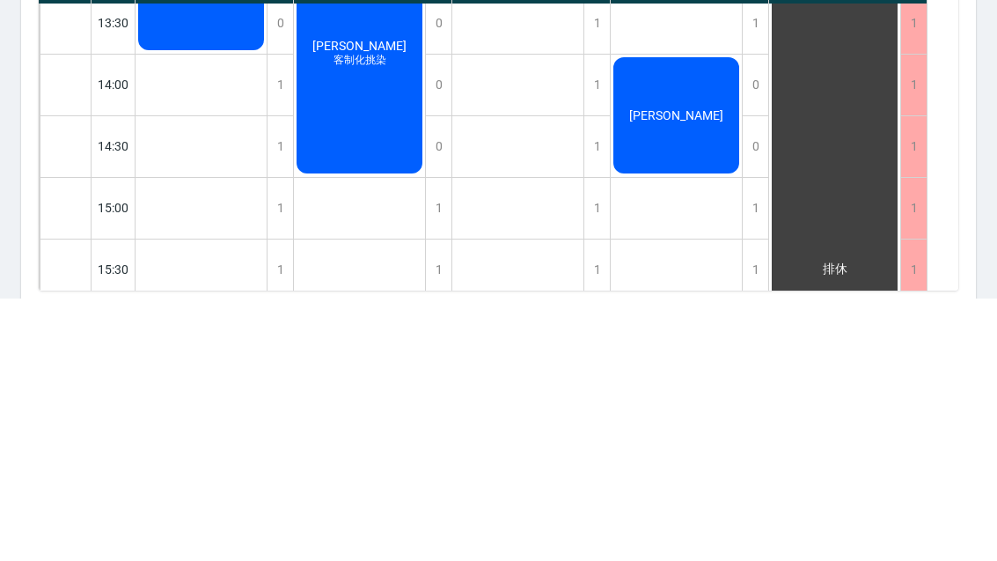
scroll to position [61, 0]
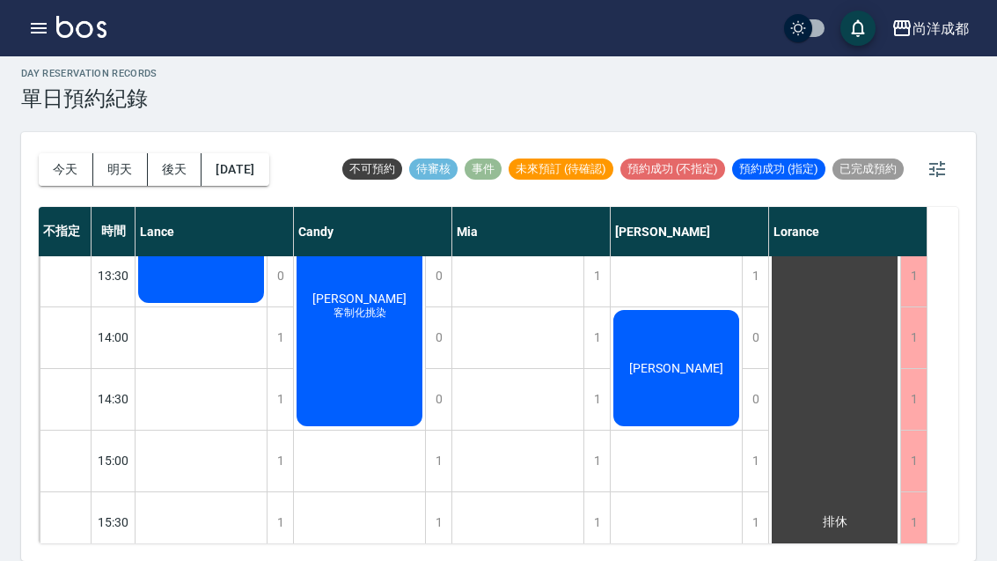
click at [252, 244] on span "林怡文" at bounding box center [200, 237] width 101 height 14
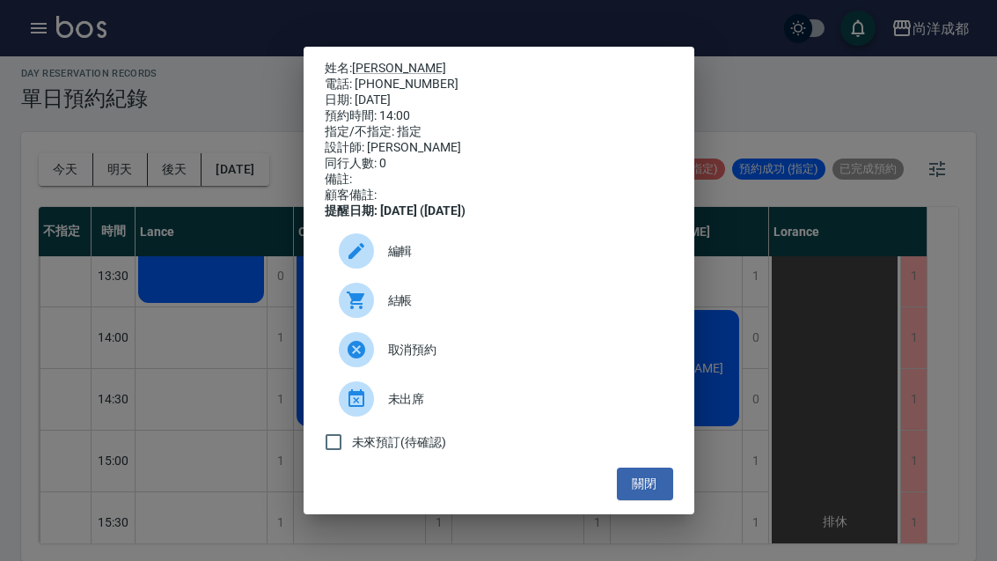
click at [764, 397] on div "姓名: 林怡文 電話: 0936036942 日期: 2025/08/25 預約時間: 14:00 指定/不指定: 指定 設計師: Benny 同行人數: 0…" at bounding box center [498, 280] width 997 height 561
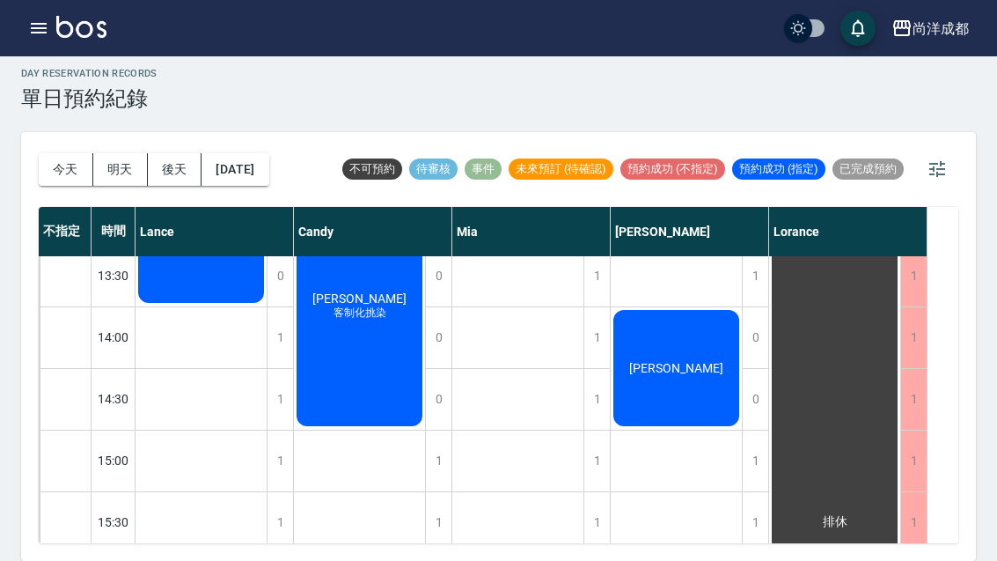
click at [42, 153] on button "今天" at bounding box center [66, 169] width 55 height 33
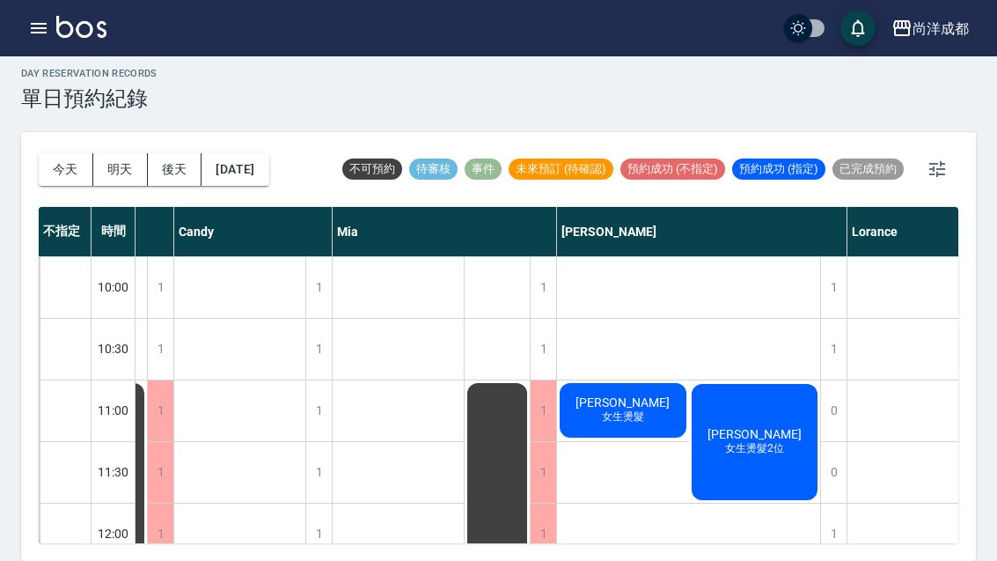
scroll to position [0, 121]
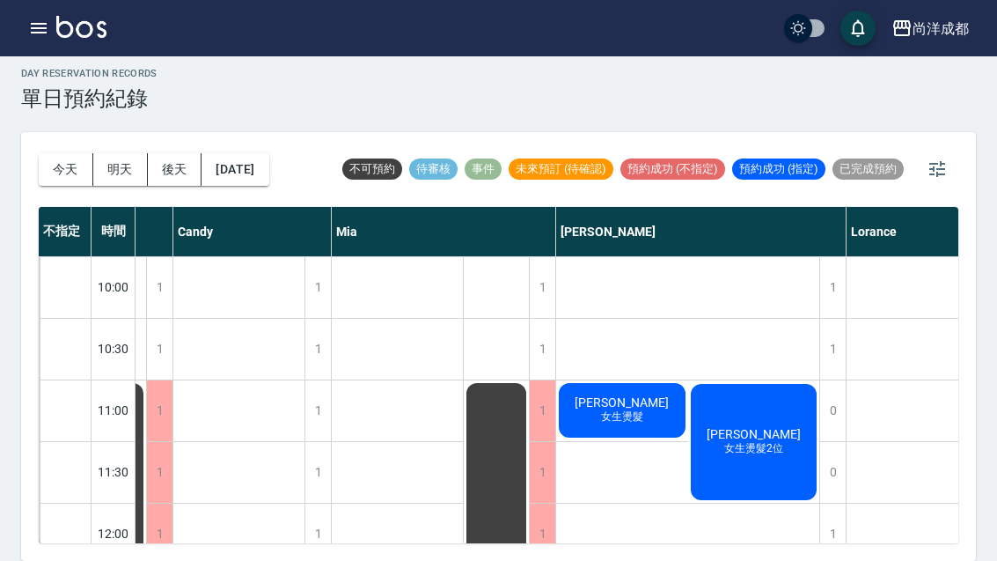
click at [54, 153] on button "今天" at bounding box center [66, 169] width 55 height 33
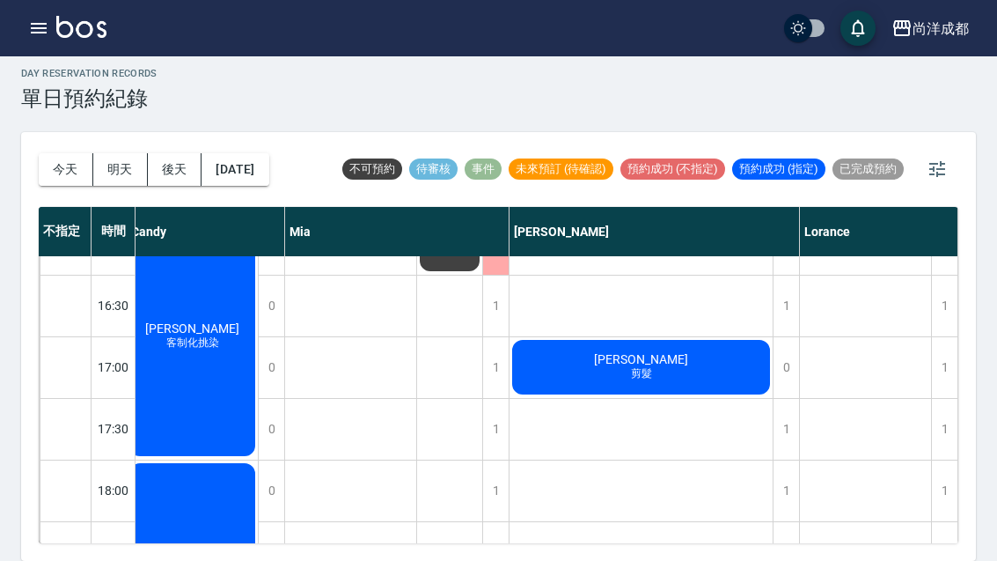
scroll to position [784, 167]
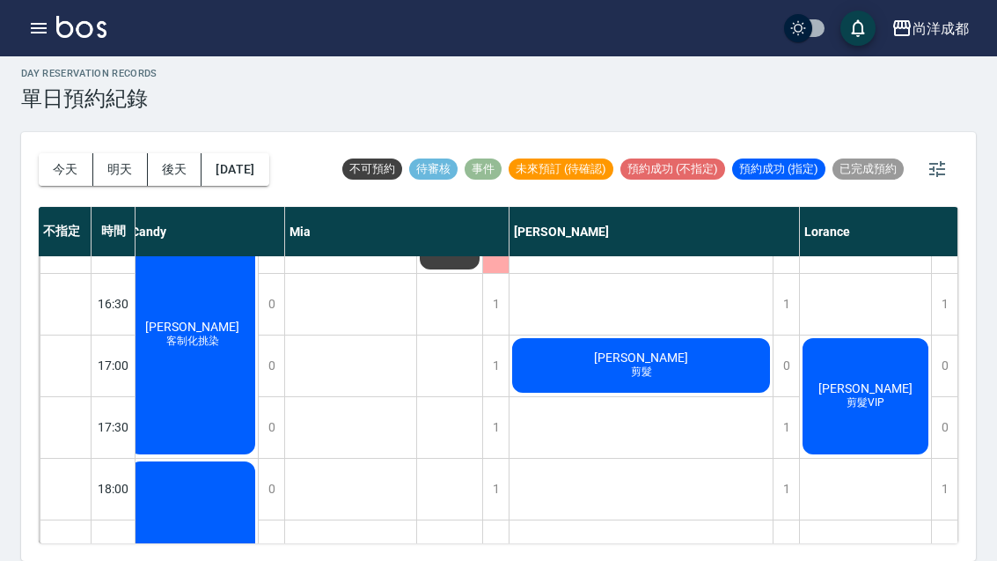
click at [856, 489] on div "陳融憲 剪髮VIP 黃竣聖 剪髮VIP" at bounding box center [866, 211] width 132 height 1478
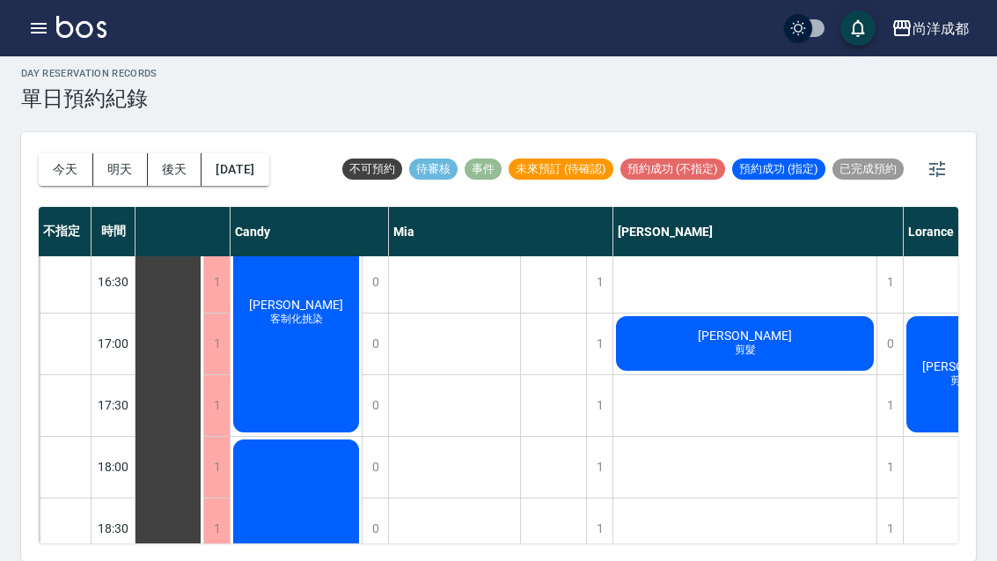
scroll to position [808, 63]
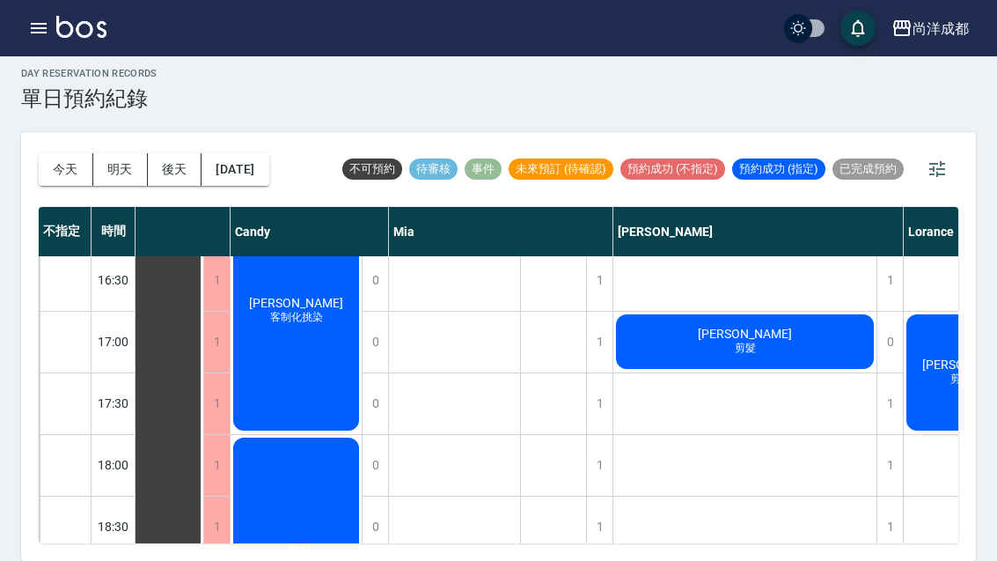
click at [45, 33] on icon "button" at bounding box center [39, 28] width 16 height 11
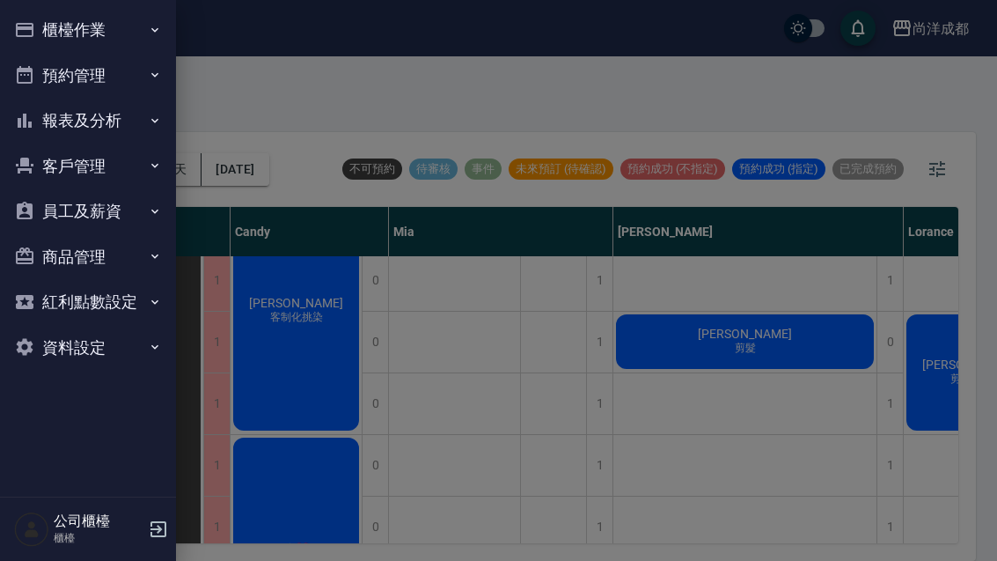
click at [110, 172] on button "客戶管理" at bounding box center [88, 166] width 162 height 46
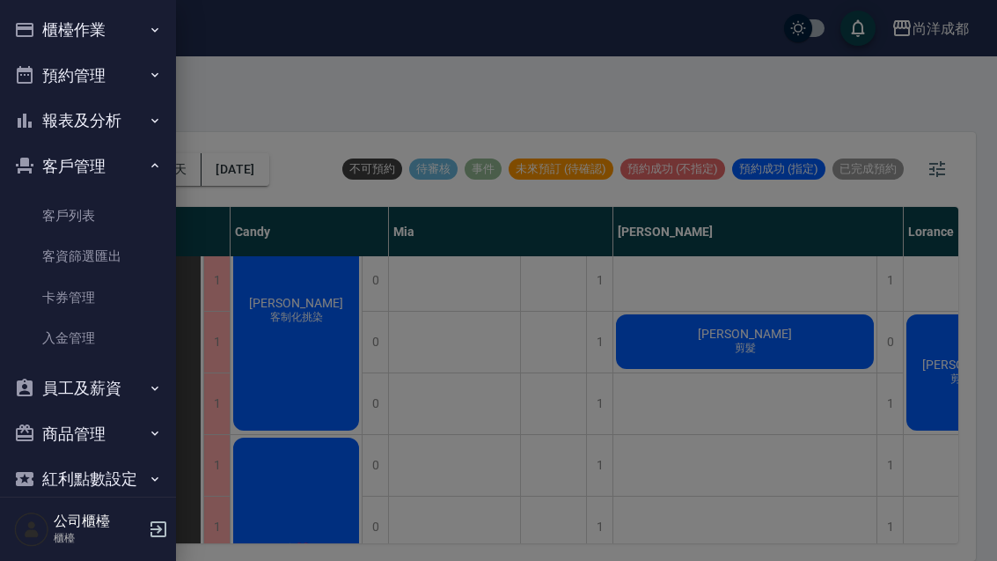
click at [115, 211] on link "客戶列表" at bounding box center [88, 215] width 162 height 40
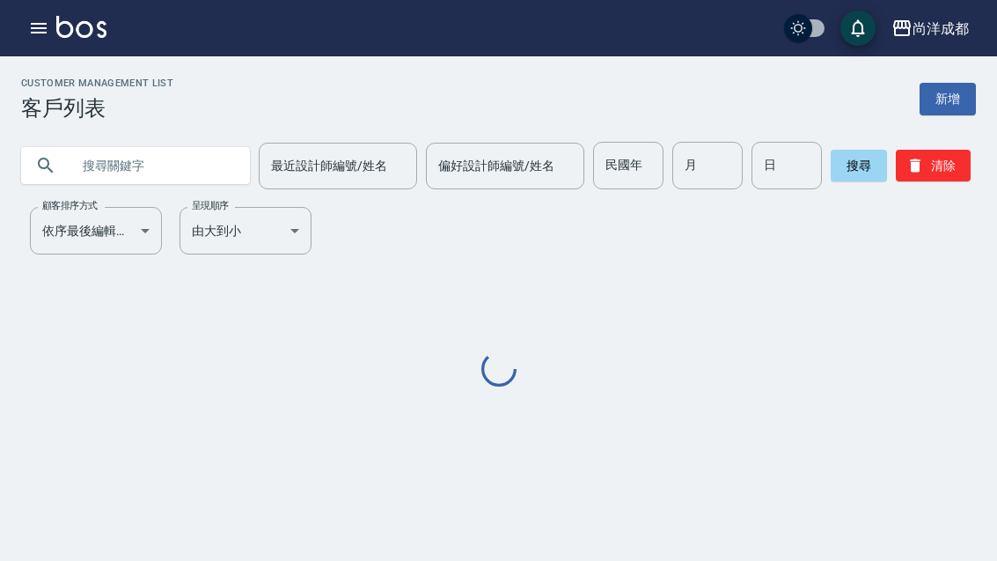
click at [130, 142] on input "text" at bounding box center [152, 166] width 165 height 48
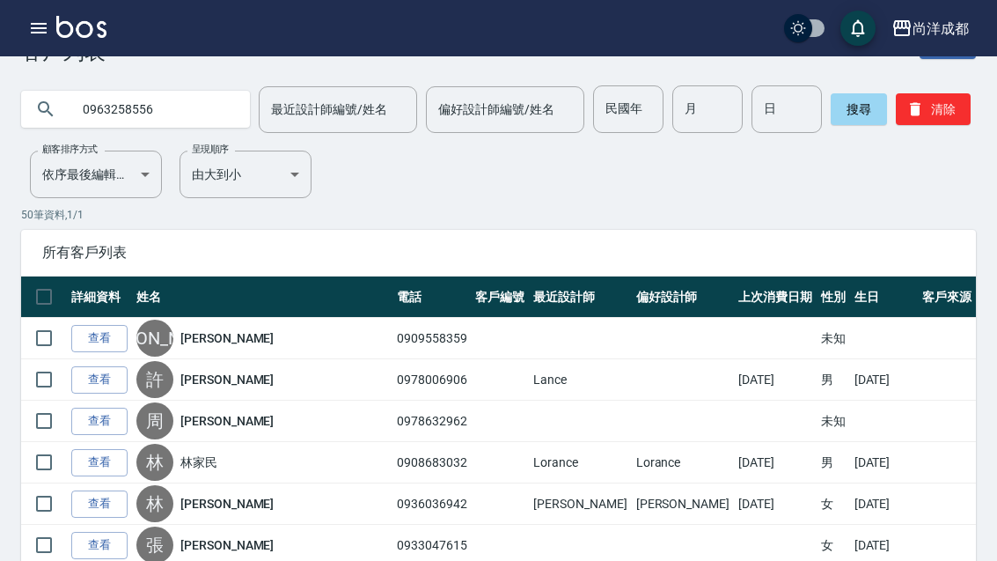
type input "0963258556"
click at [847, 109] on button "搜尋" at bounding box center [859, 109] width 56 height 32
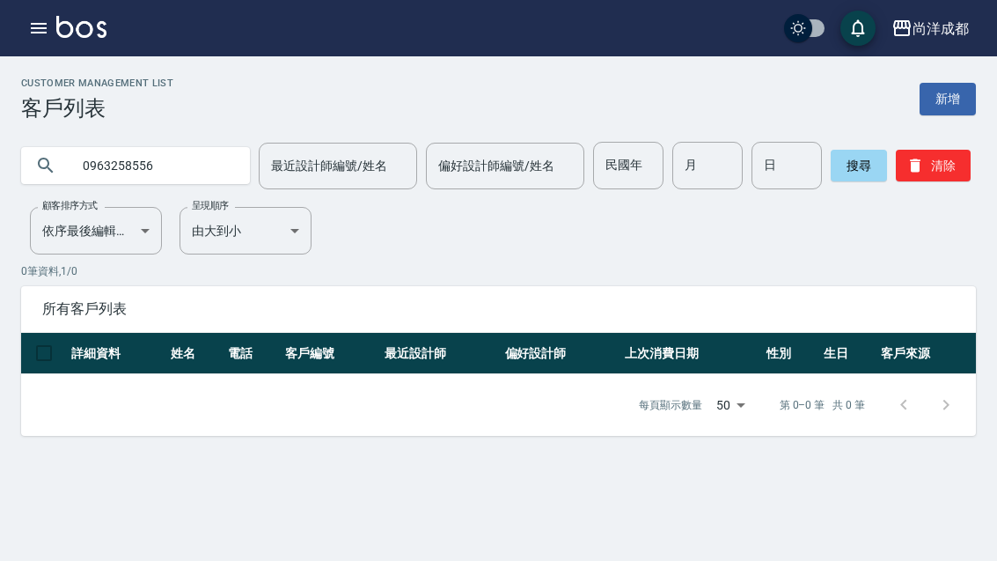
scroll to position [0, 0]
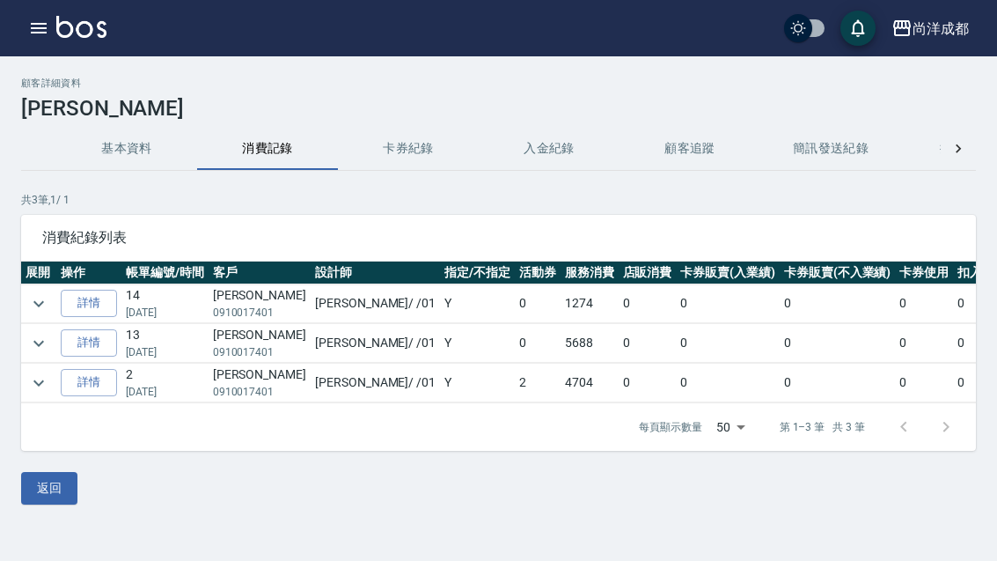
click at [87, 340] on link "詳情" at bounding box center [89, 342] width 56 height 27
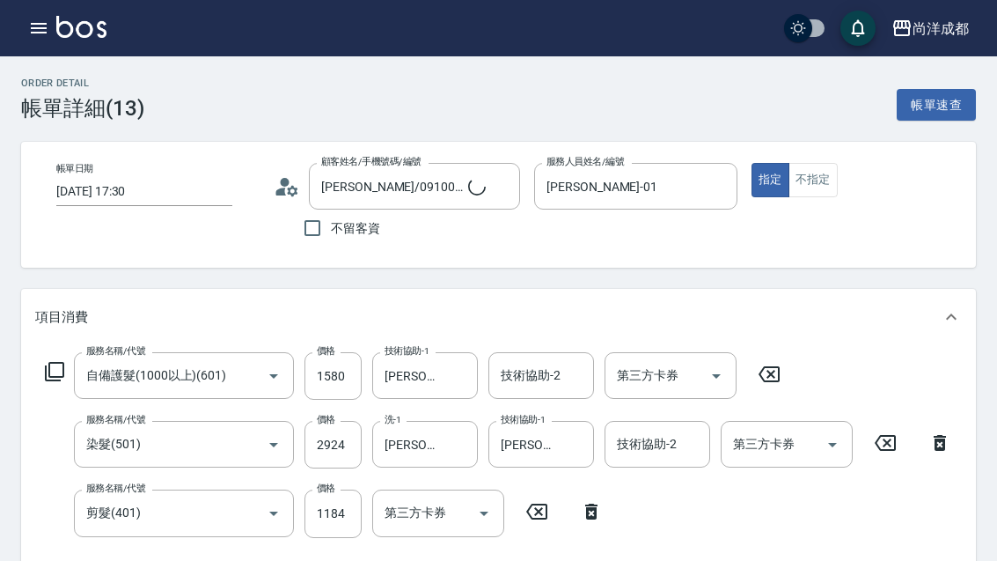
type input "2025/03/18 17:30"
type input "羅敏慈/0910017401/"
type input "[PERSON_NAME]-01"
type input "自備護髮(1000以上)(601)"
type input "染髮(501)"
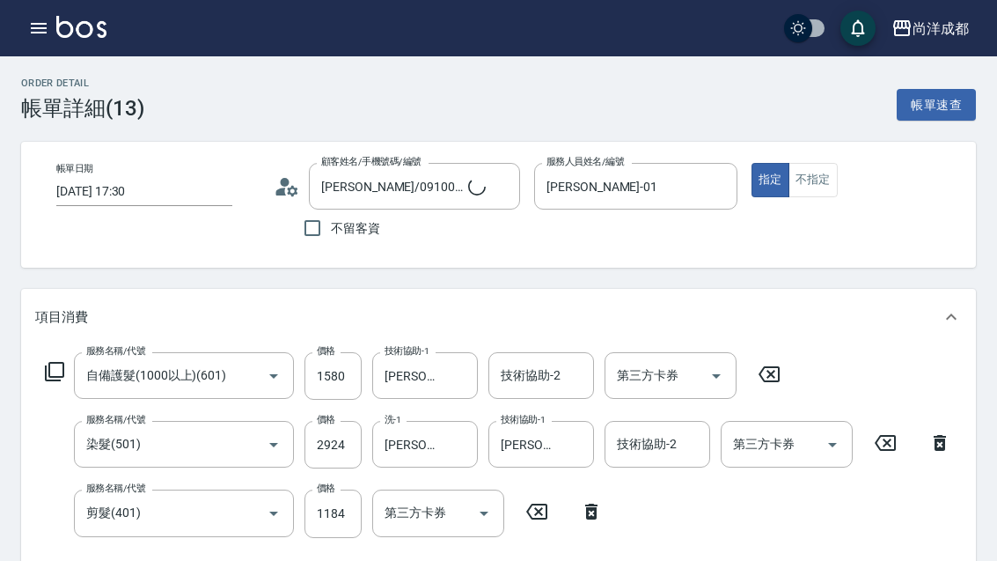
type input "剪髮(401)"
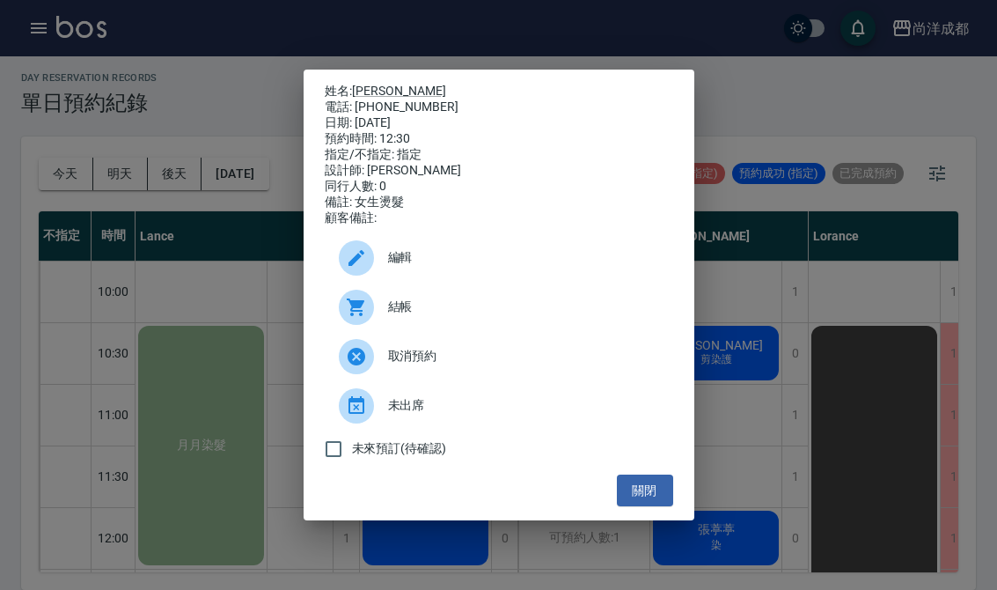
scroll to position [252, 9]
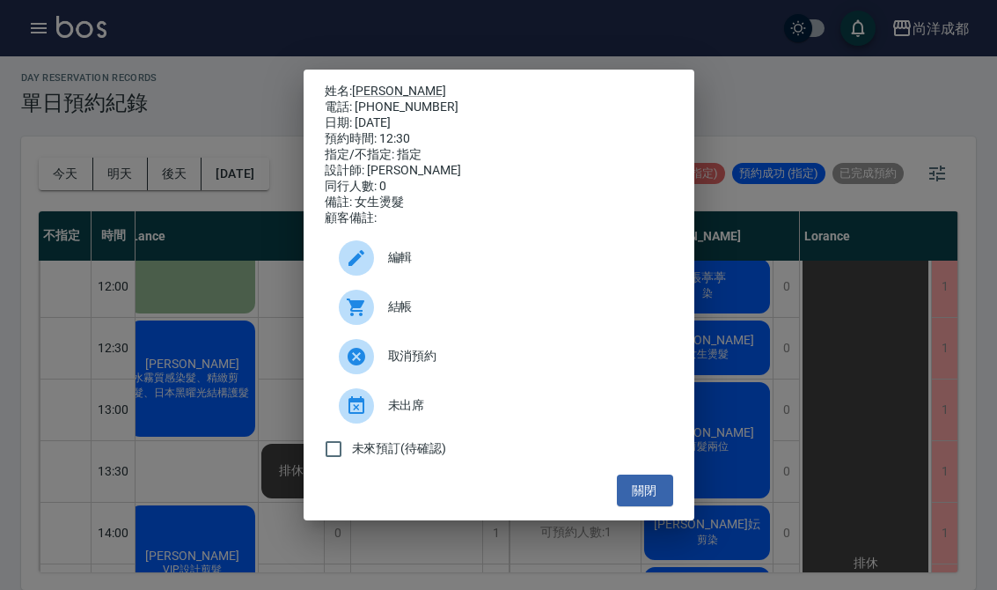
click at [656, 507] on button "關閉" at bounding box center [645, 490] width 56 height 33
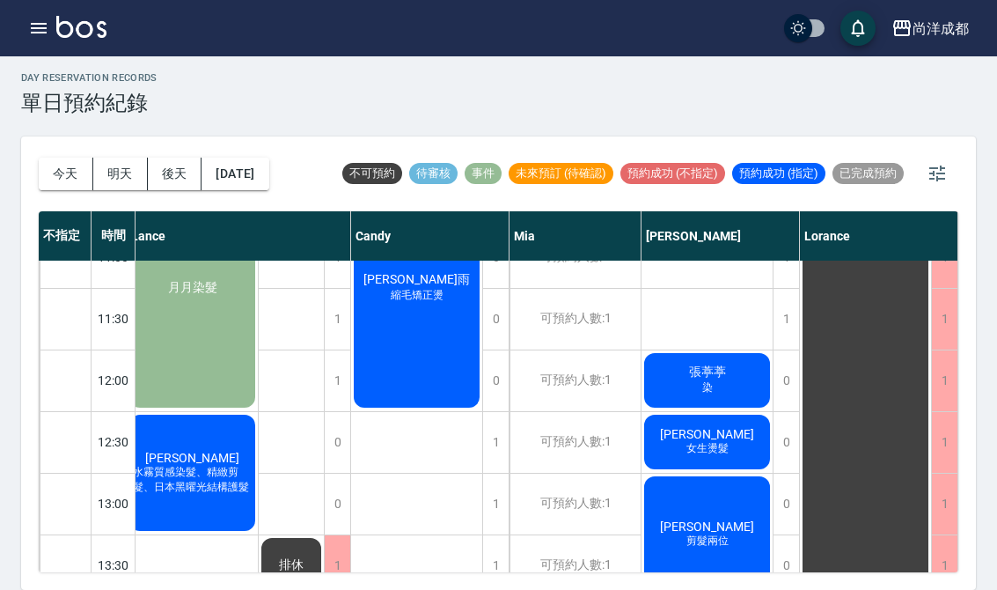
click at [70, 158] on button "今天" at bounding box center [66, 174] width 55 height 33
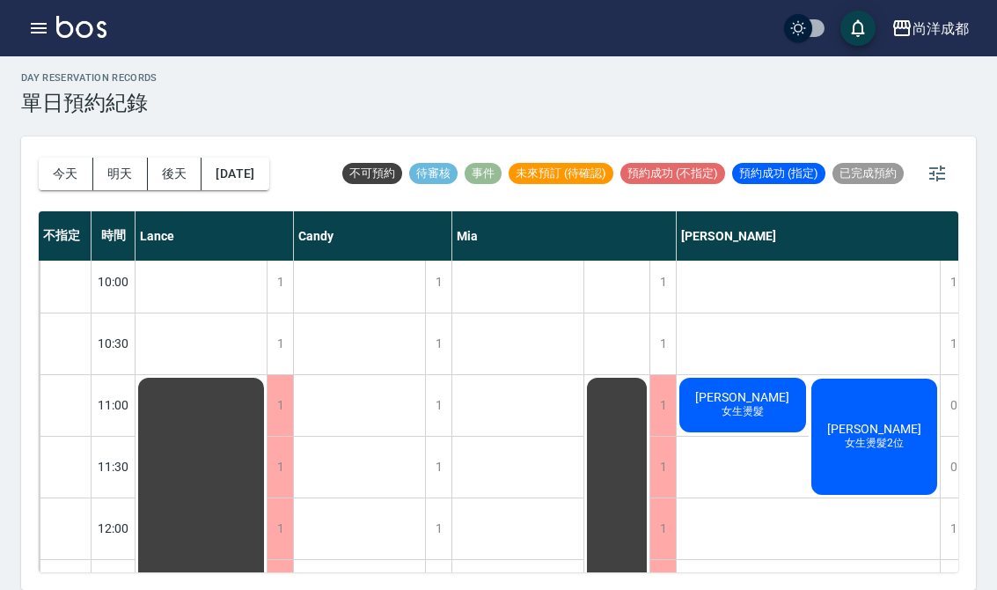
scroll to position [7, 0]
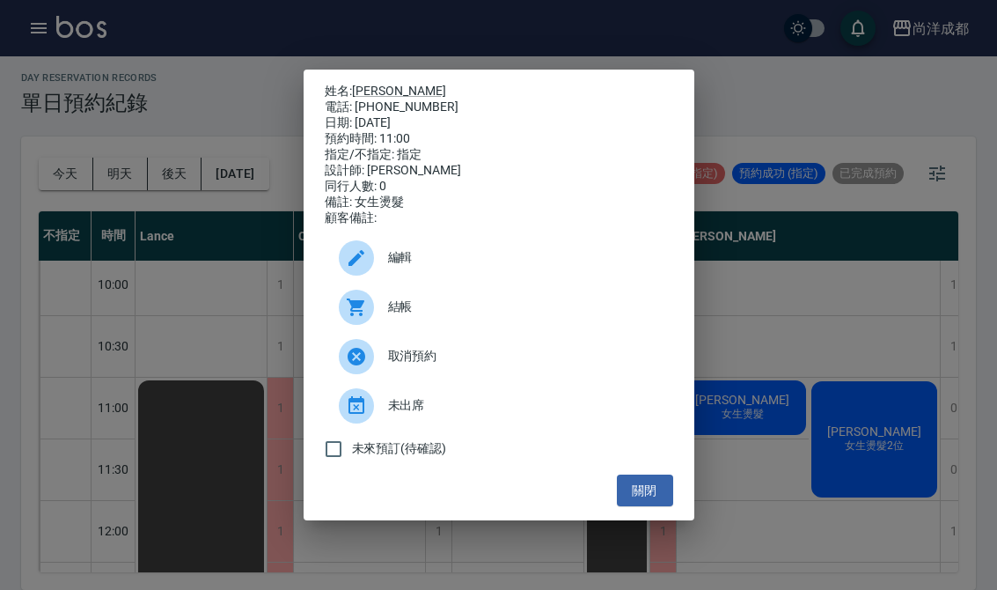
click at [373, 84] on link "[PERSON_NAME]" at bounding box center [399, 91] width 94 height 14
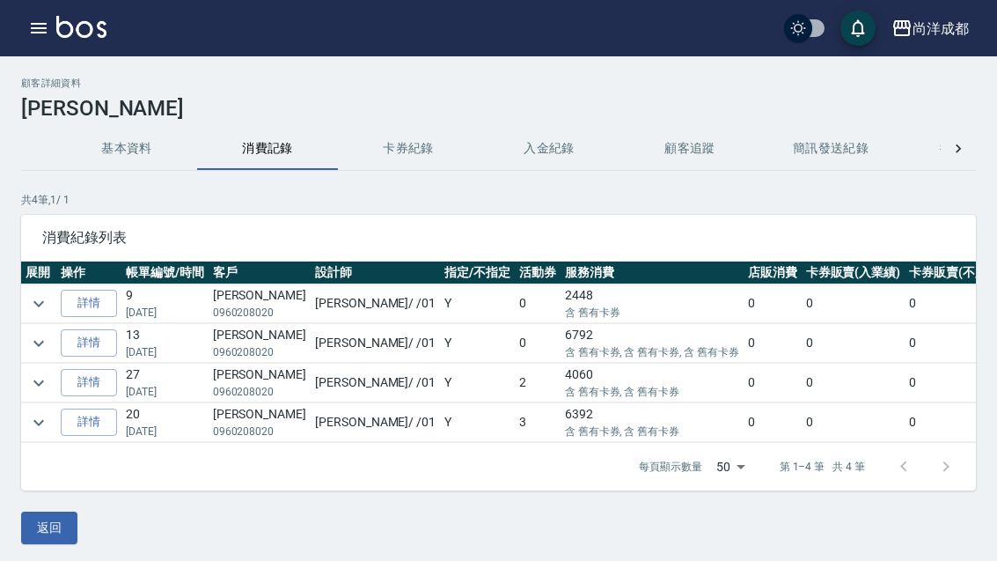
click at [403, 146] on button "卡券紀錄" at bounding box center [408, 149] width 141 height 42
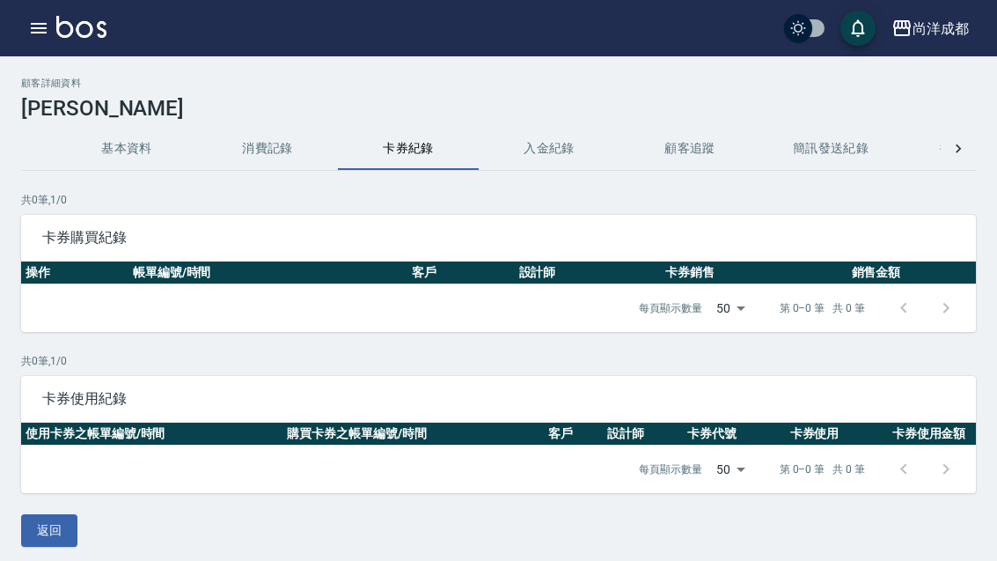
click at [275, 130] on button "消費記錄" at bounding box center [267, 149] width 141 height 42
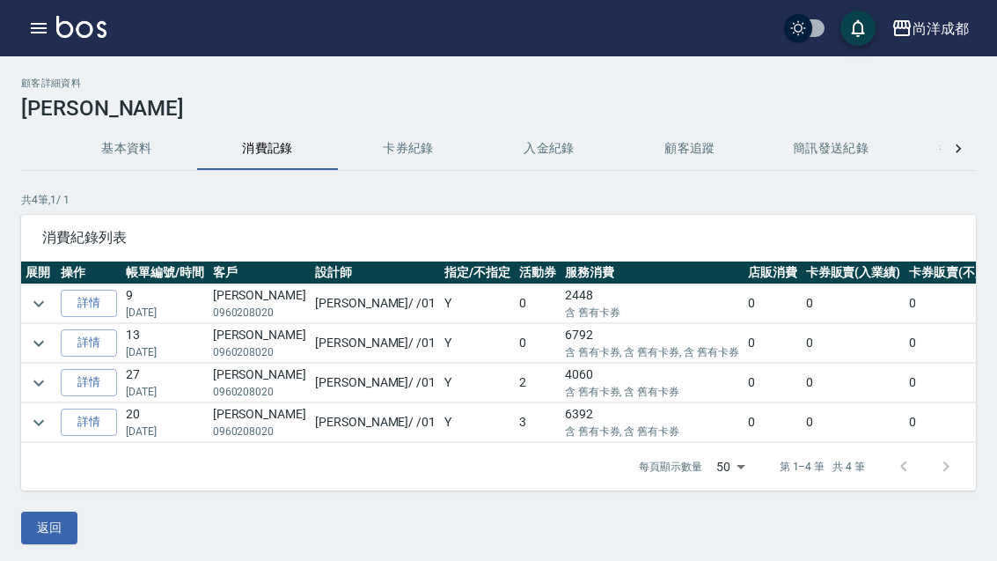
click at [78, 296] on link "詳情" at bounding box center [89, 303] width 56 height 27
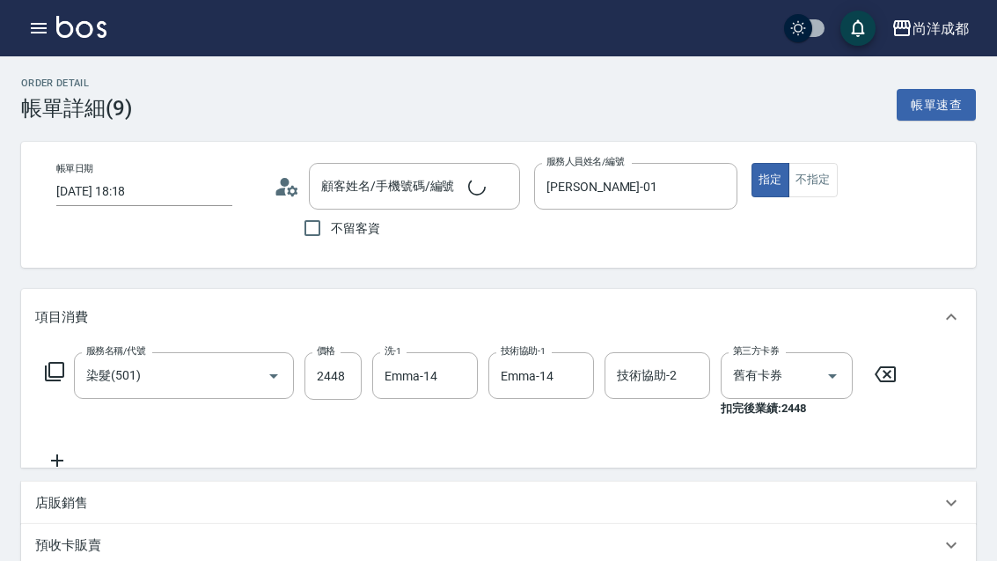
type input "[DATE] 18:18"
type input "[PERSON_NAME]-01"
type input "[PERSON_NAME]/0960208020/null"
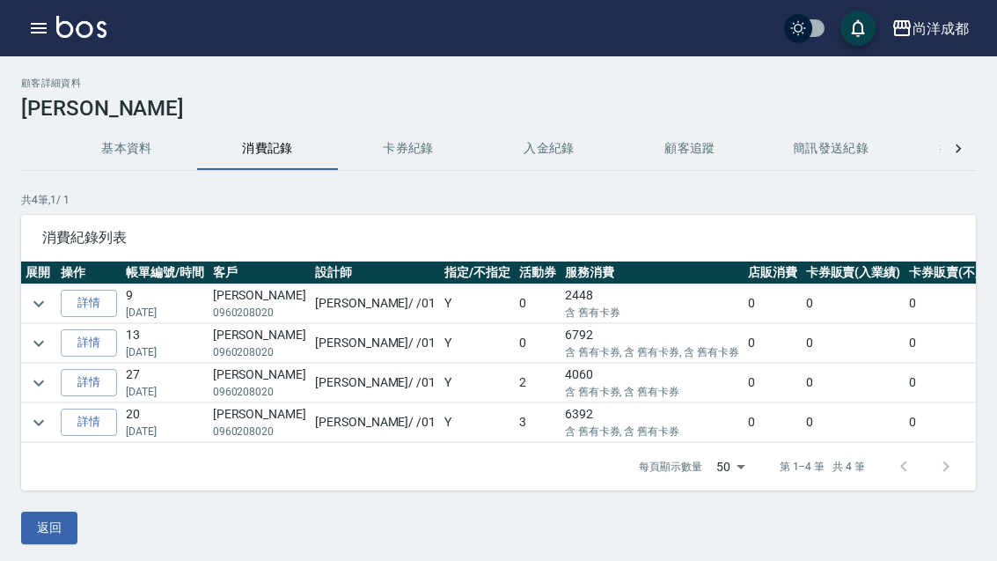
click at [96, 343] on link "詳情" at bounding box center [89, 342] width 56 height 27
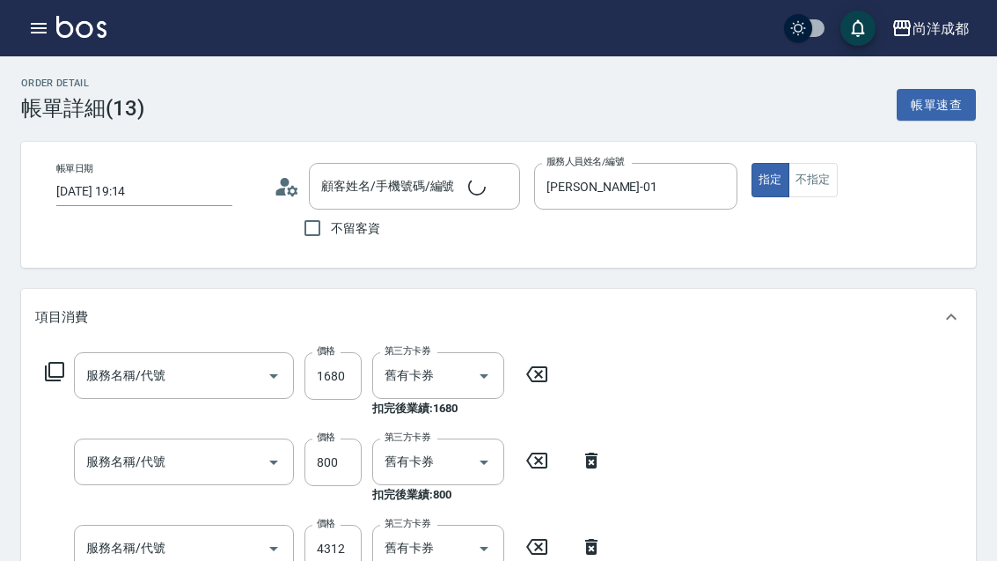
type input "[DATE] 19:14"
type input "[PERSON_NAME]-01"
type input "[PERSON_NAME]/0960208020/null"
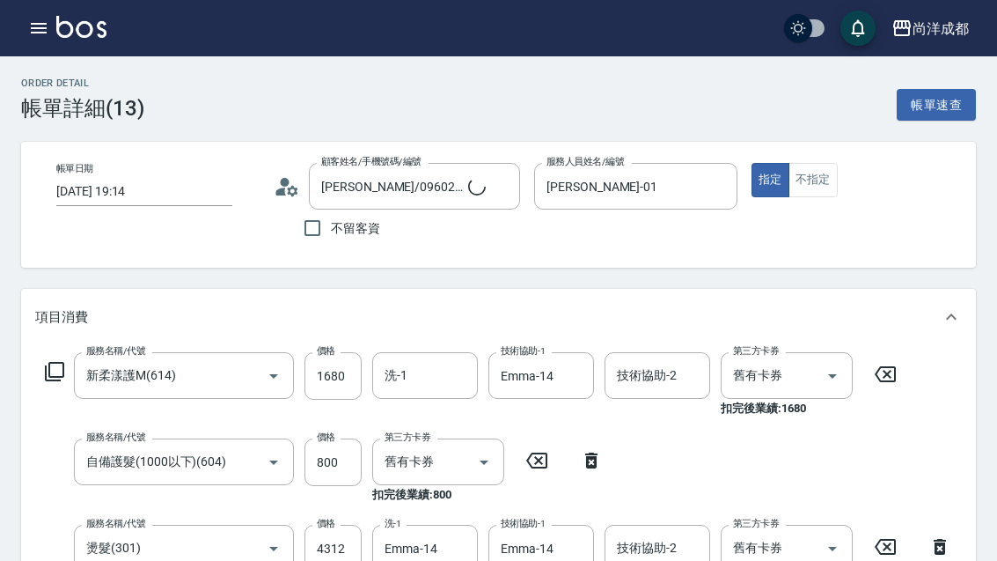
type input "新柔漾護M(614)"
type input "自備護髮(1000以下)(604)"
type input "燙髮(301)"
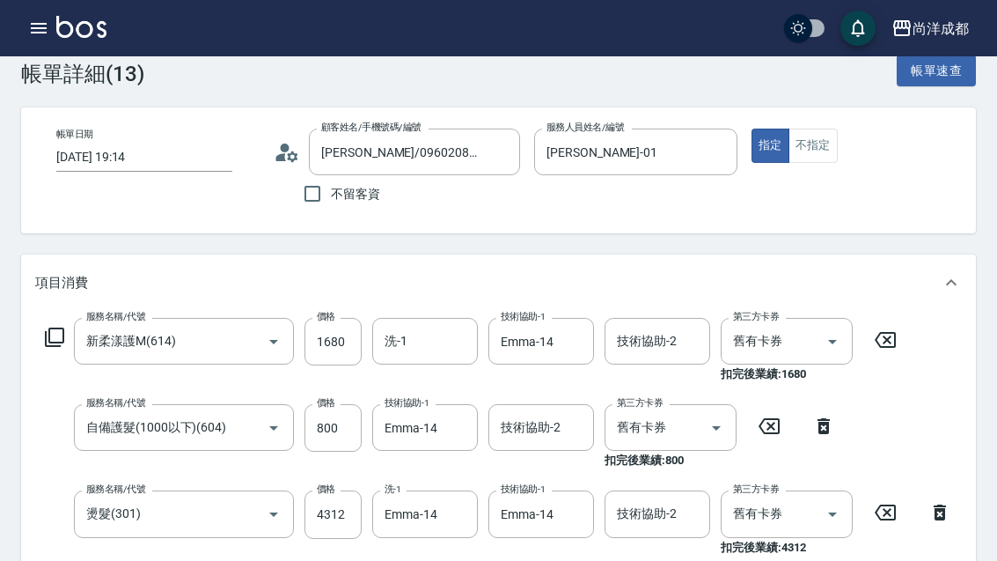
scroll to position [30, 0]
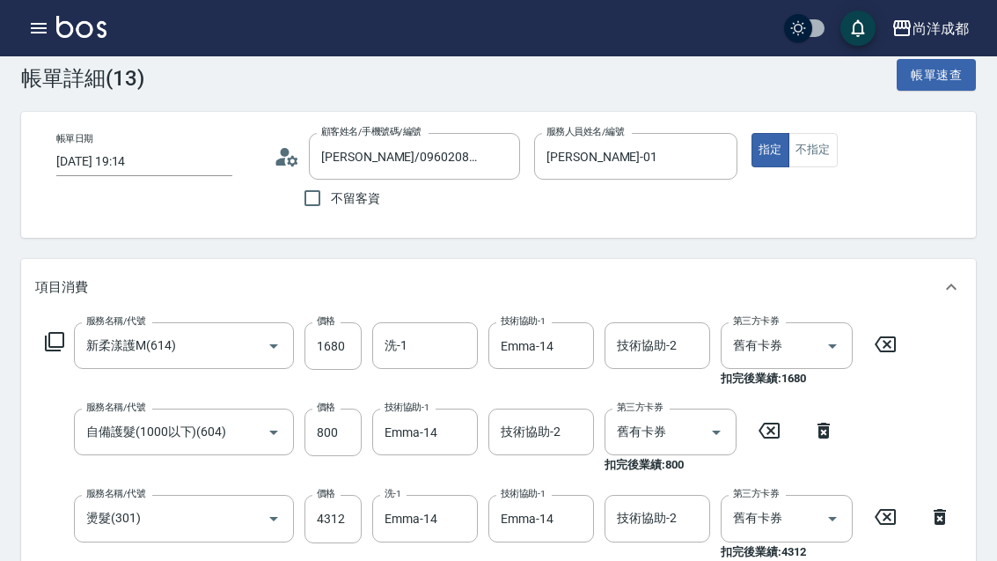
click at [18, 40] on div "尚洋成都 登出" at bounding box center [498, 28] width 997 height 56
click at [44, 33] on icon "button" at bounding box center [39, 28] width 16 height 11
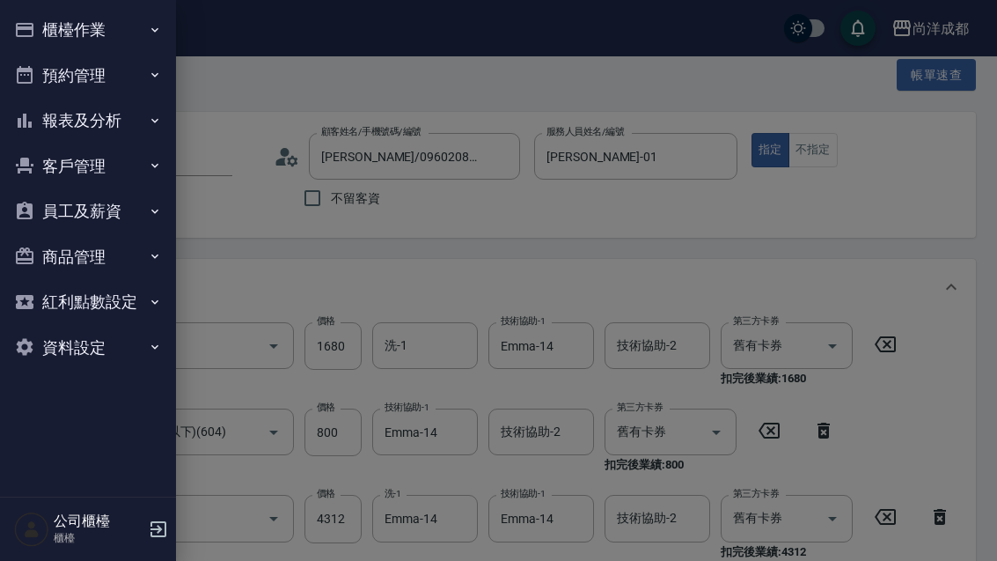
click at [244, 252] on div at bounding box center [498, 280] width 997 height 561
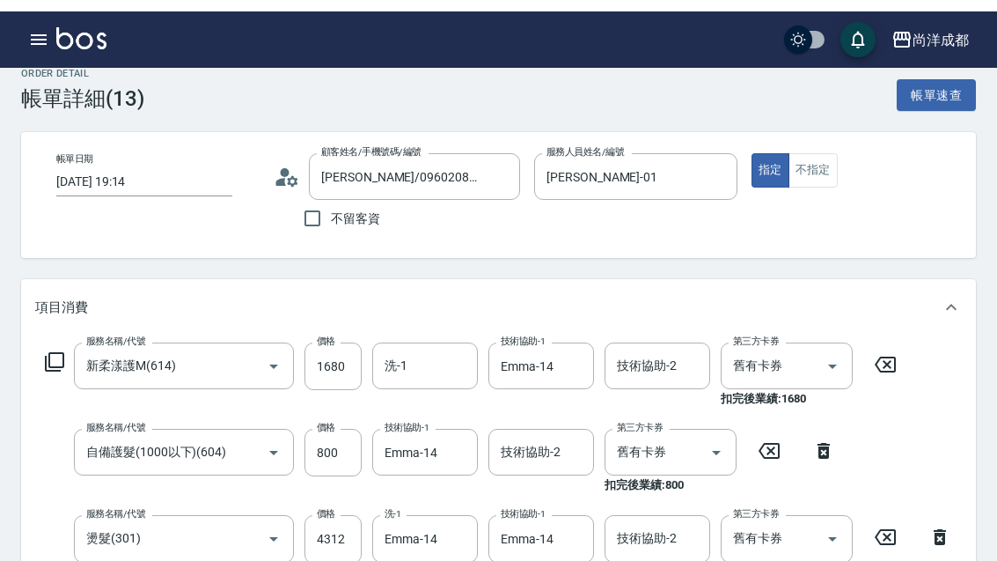
scroll to position [0, 0]
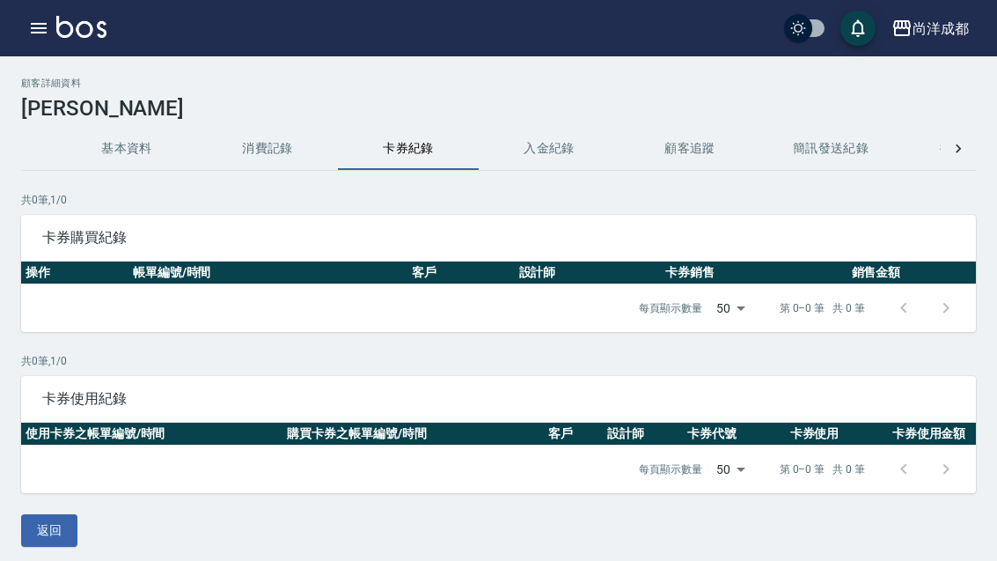
click at [48, 22] on icon "button" at bounding box center [38, 28] width 21 height 21
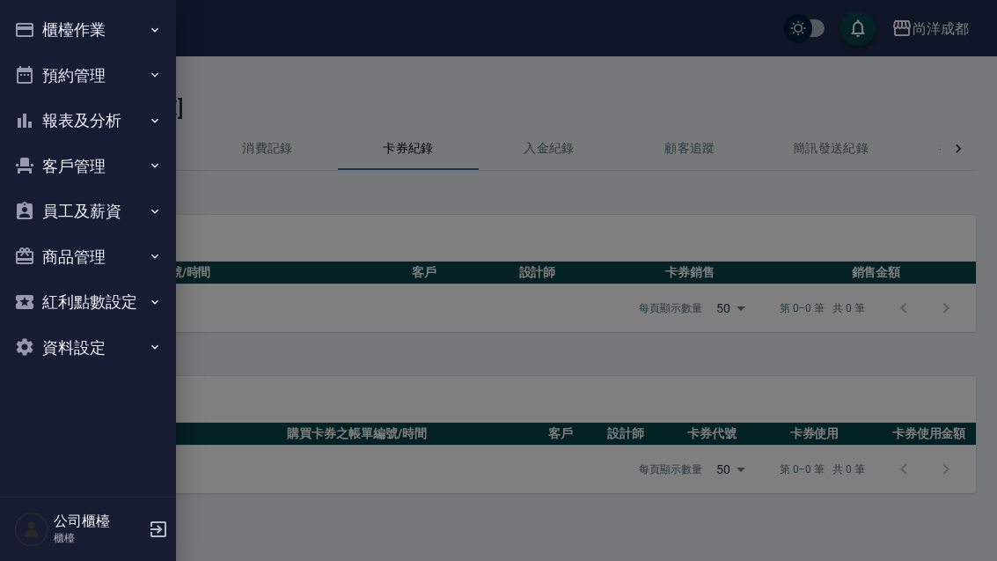
click at [62, 65] on button "預約管理" at bounding box center [88, 76] width 162 height 46
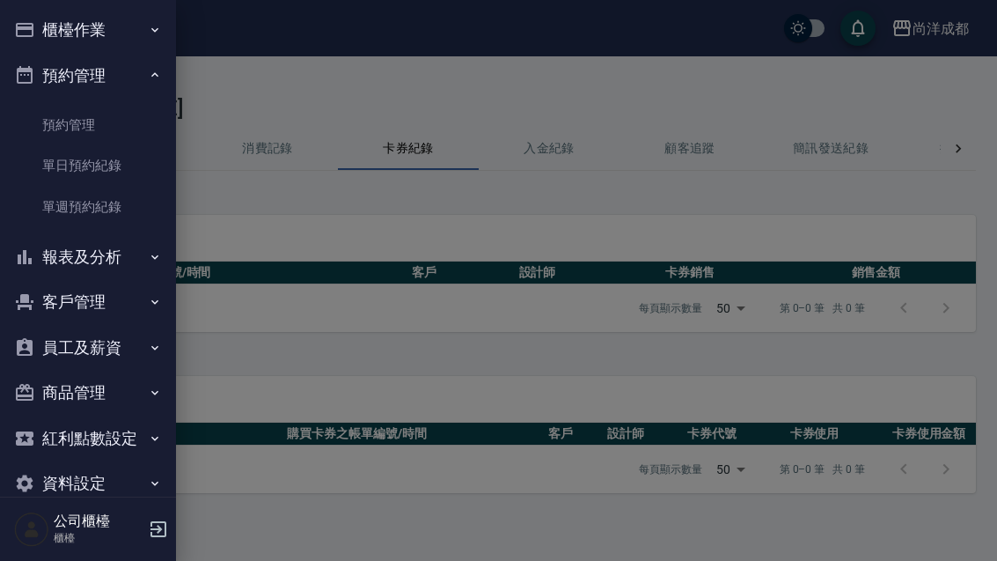
click at [70, 165] on link "單日預約紀錄" at bounding box center [88, 165] width 162 height 40
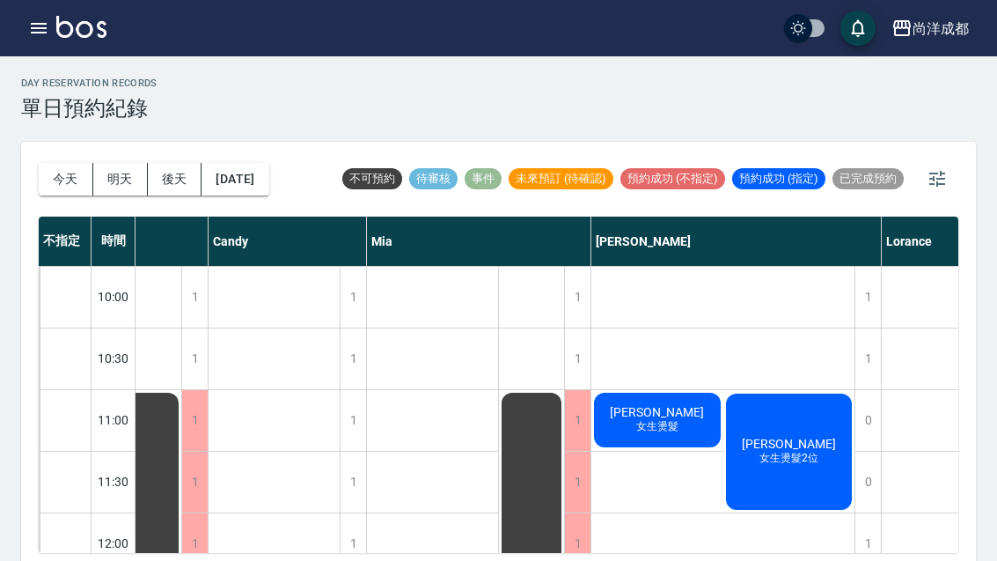
scroll to position [-2, 63]
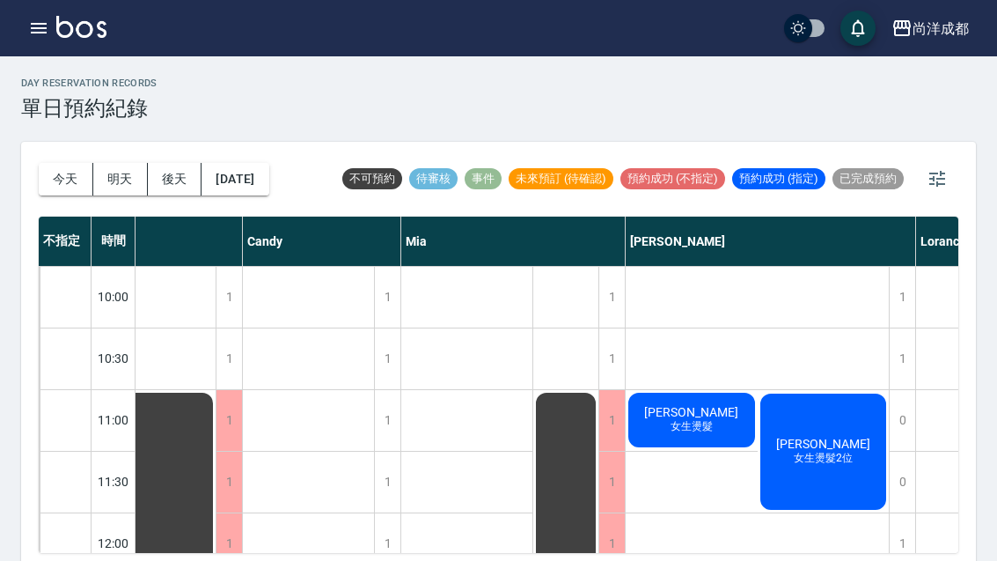
click at [54, 175] on button "今天" at bounding box center [66, 179] width 55 height 33
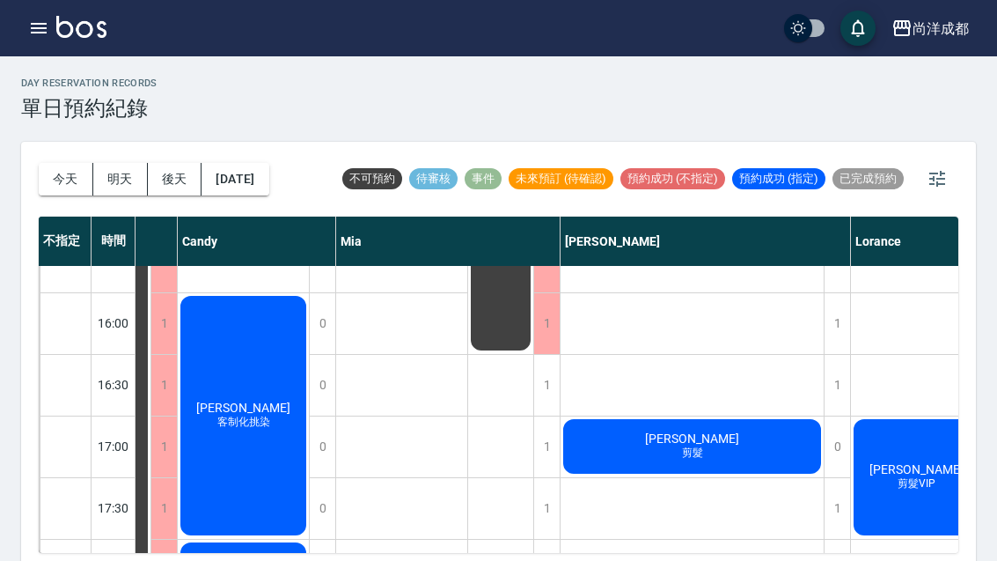
scroll to position [713, 121]
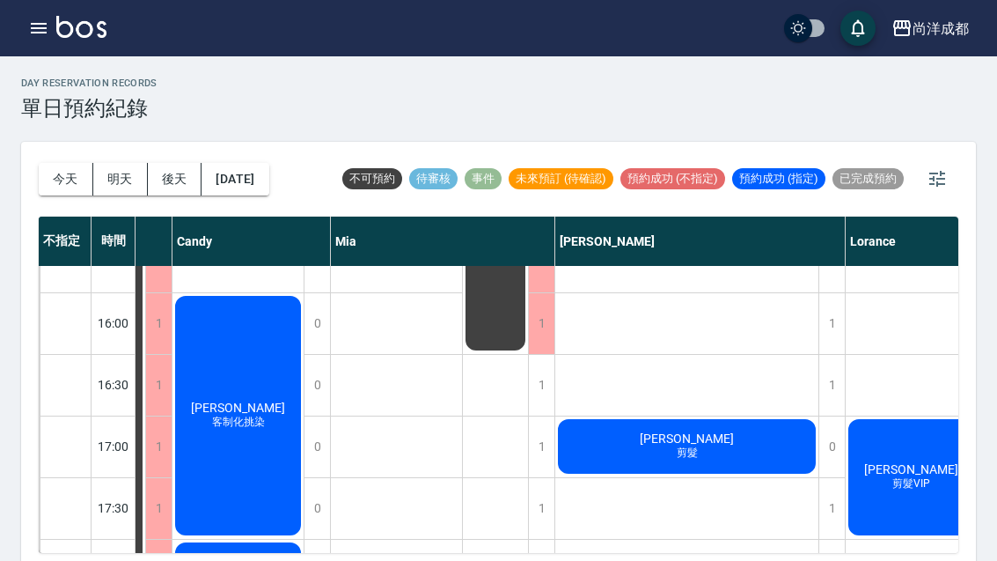
click at [145, 448] on div "謝妃雅 剪髮" at bounding box center [79, 261] width 131 height 1169
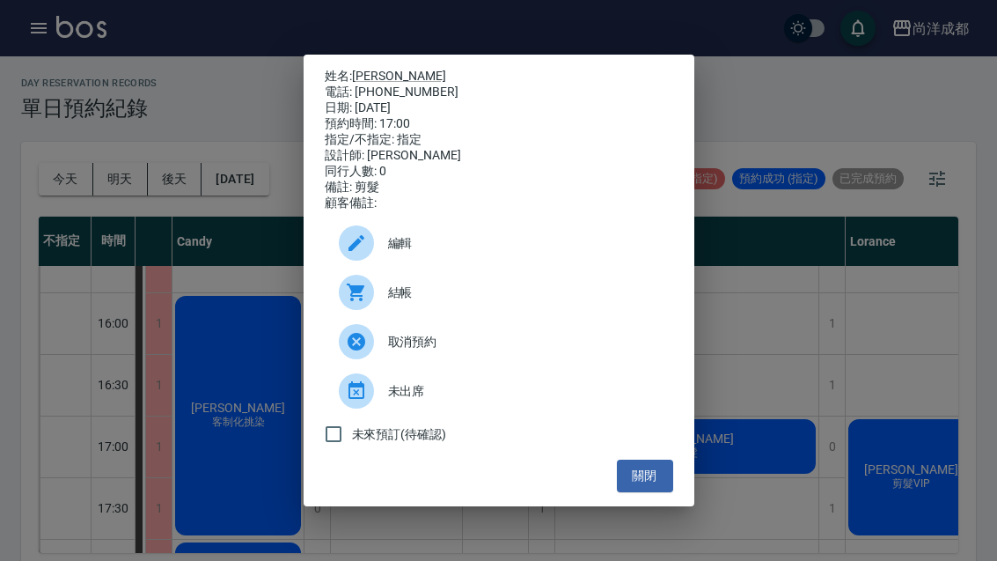
click at [663, 492] on button "關閉" at bounding box center [645, 475] width 56 height 33
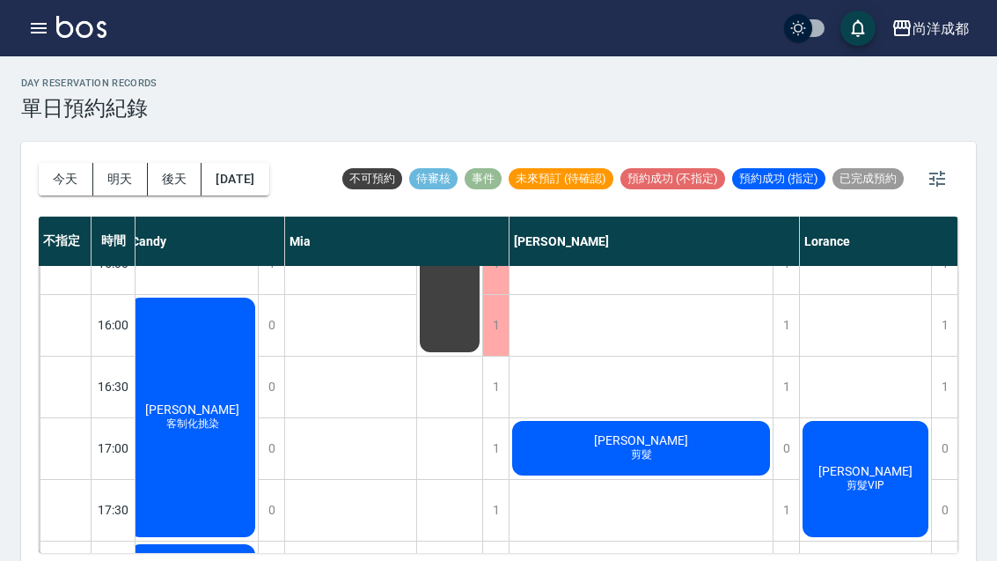
scroll to position [709, 167]
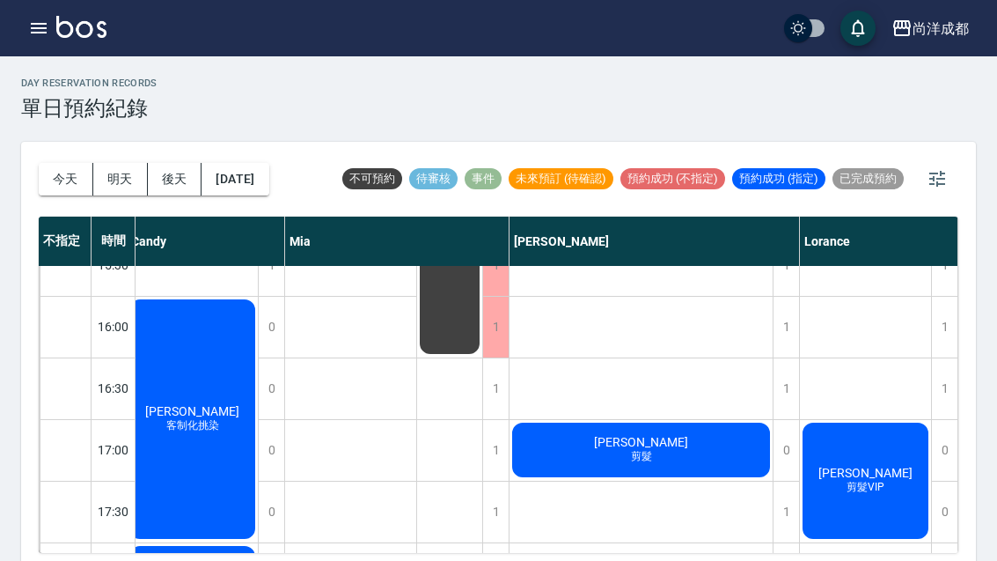
click at [50, 273] on span "[PERSON_NAME]" at bounding box center [34, 265] width 32 height 16
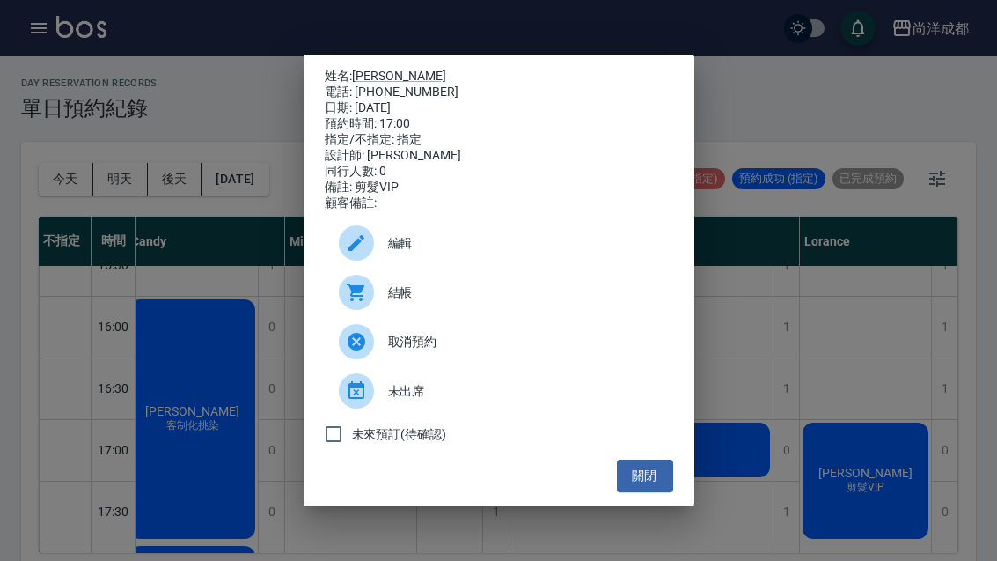
click at [186, 201] on div "姓名: [PERSON_NAME] 電話: [PHONE_NUMBER] 日期: [DATE] 預約時間: 17:00 指定/不指定: 指定 設計師: [PE…" at bounding box center [498, 280] width 997 height 561
